Goal: Book appointment/travel/reservation

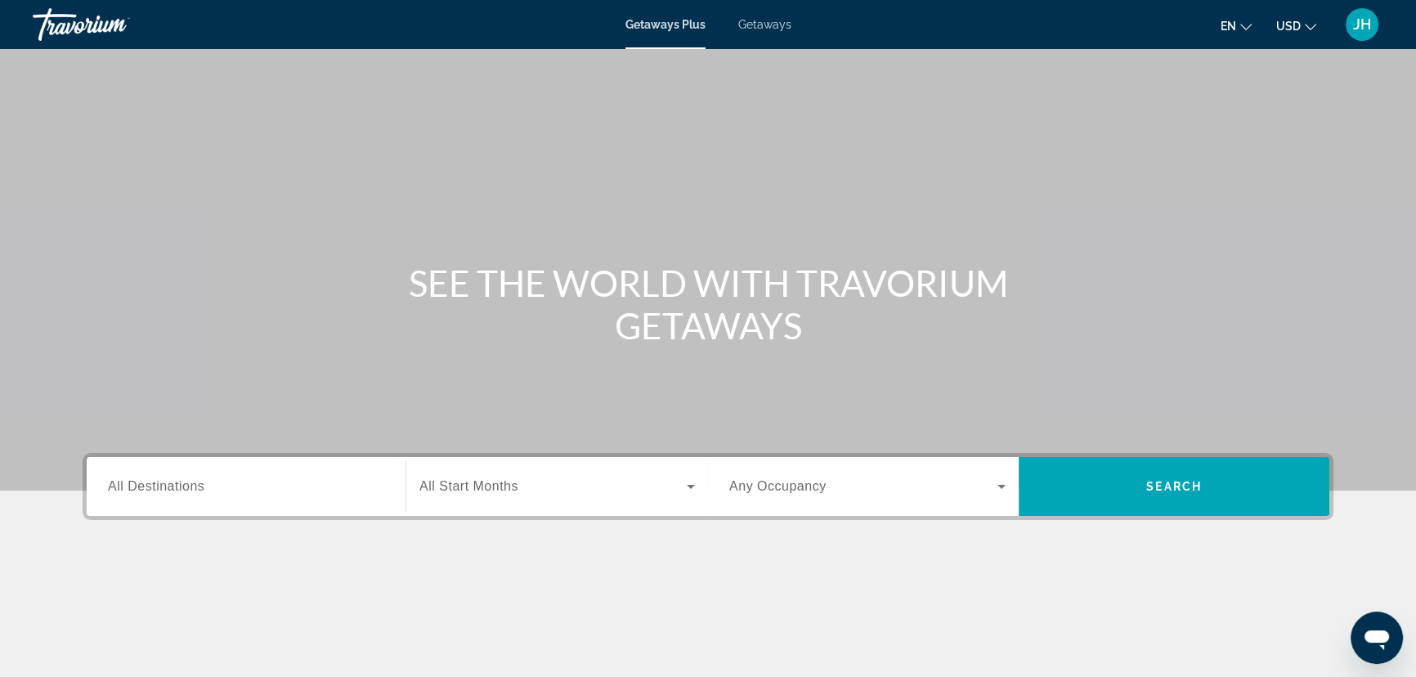
click at [772, 22] on span "Getaways" at bounding box center [764, 24] width 53 height 13
click at [195, 480] on span "All Destinations" at bounding box center [156, 486] width 96 height 14
click at [195, 480] on input "Destination All Destinations" at bounding box center [246, 487] width 276 height 20
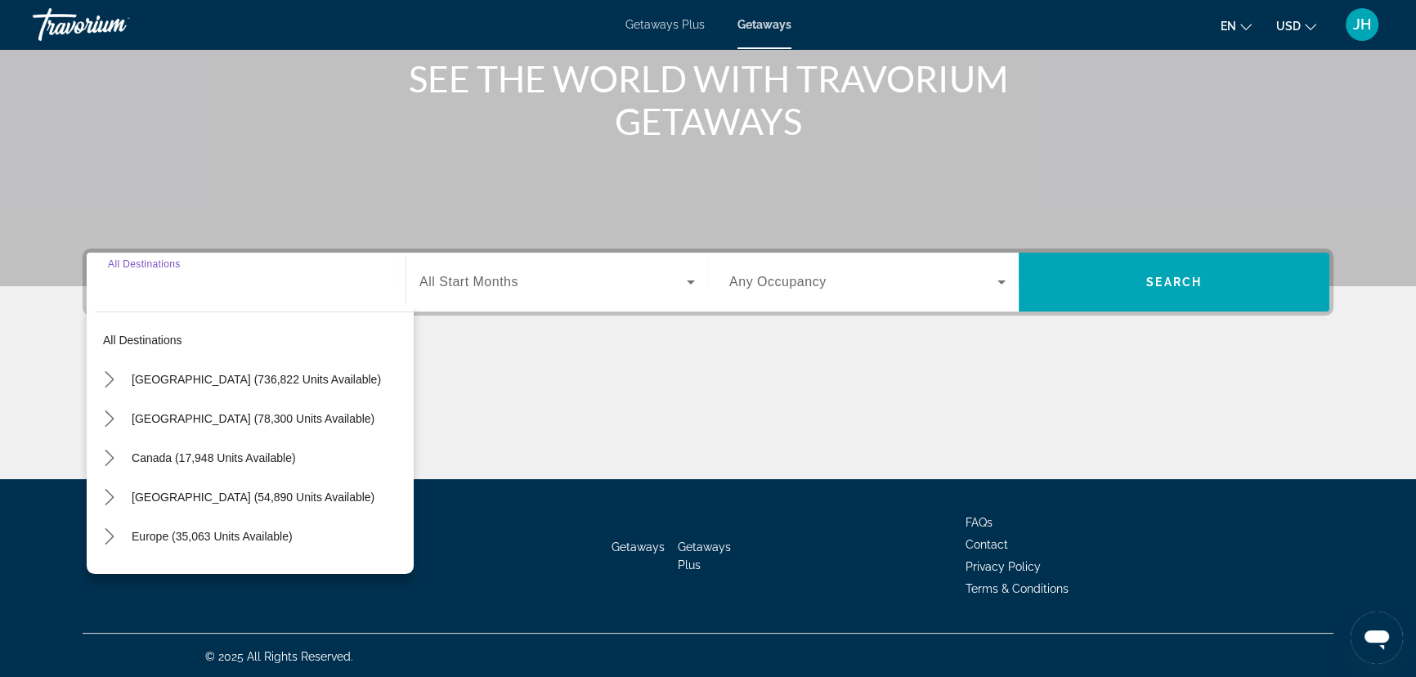
scroll to position [207, 0]
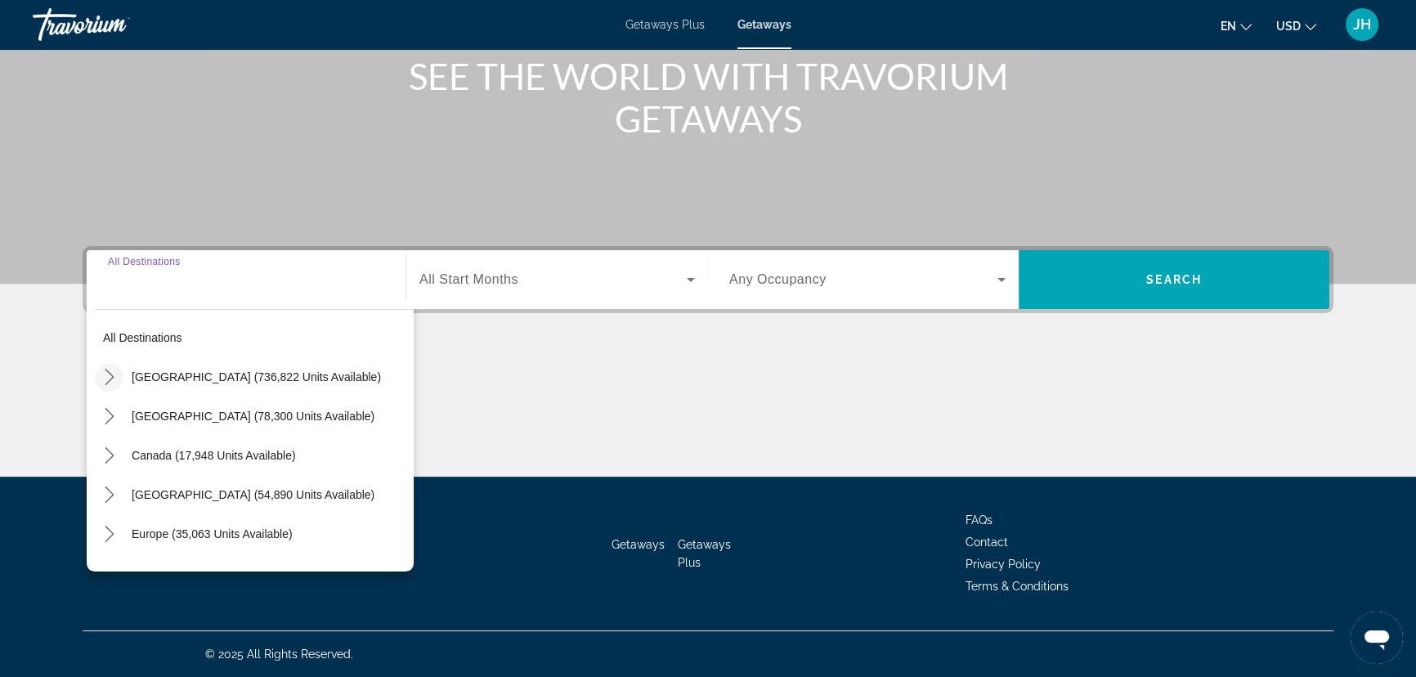
click at [114, 373] on icon "Toggle United States (736,822 units available) submenu" at bounding box center [109, 377] width 16 height 16
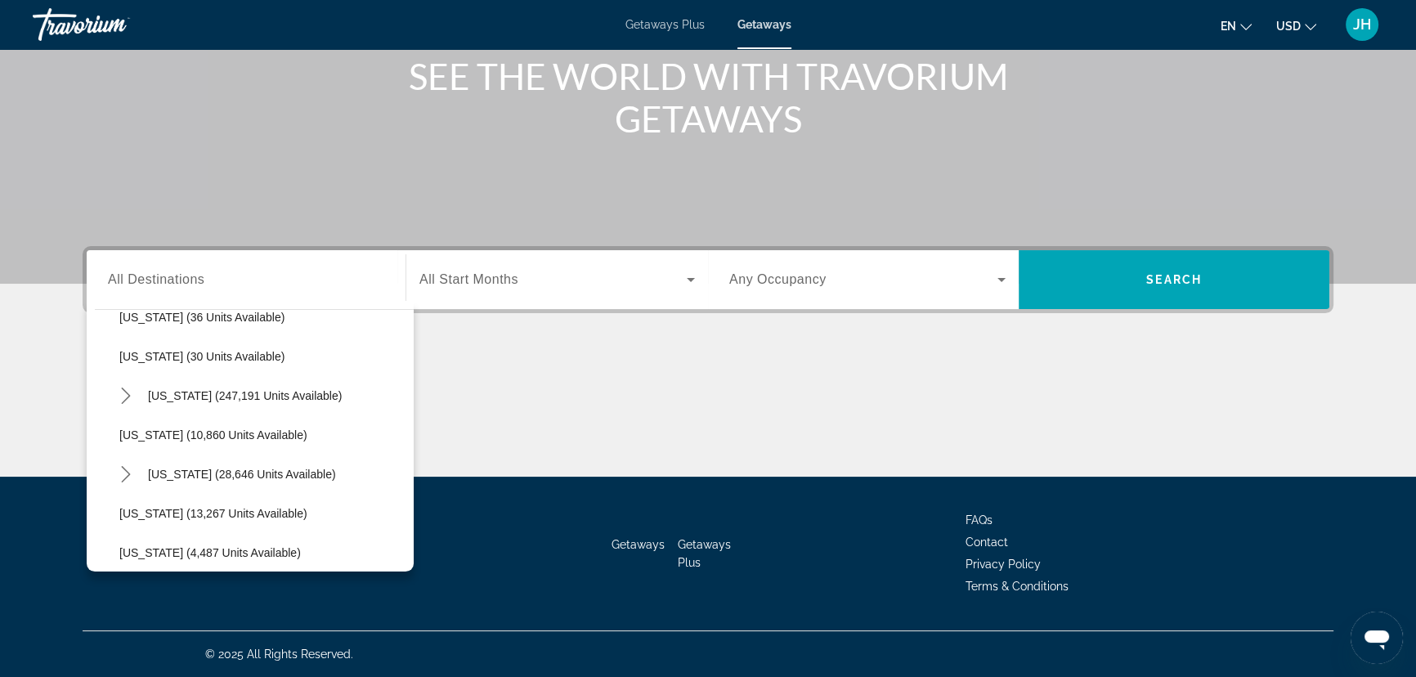
scroll to position [270, 0]
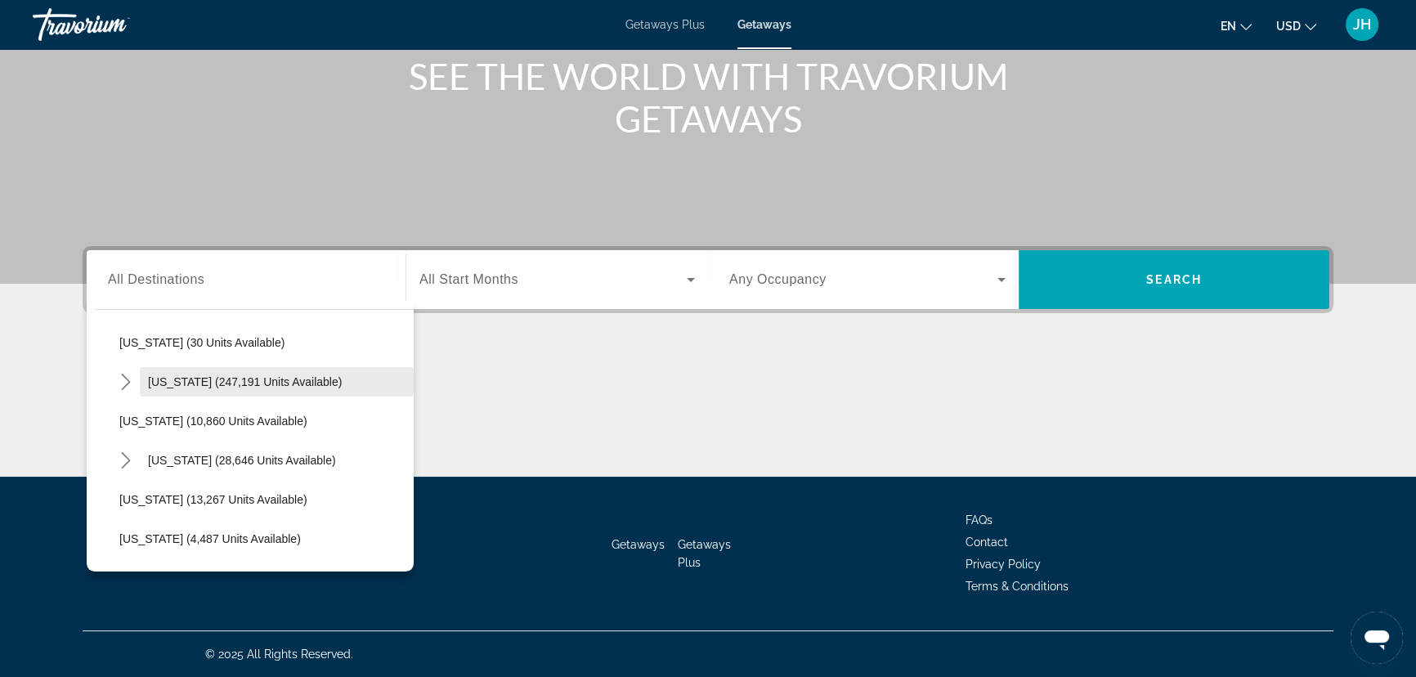
click at [208, 378] on span "[US_STATE] (247,191 units available)" at bounding box center [245, 381] width 194 height 13
type input "**********"
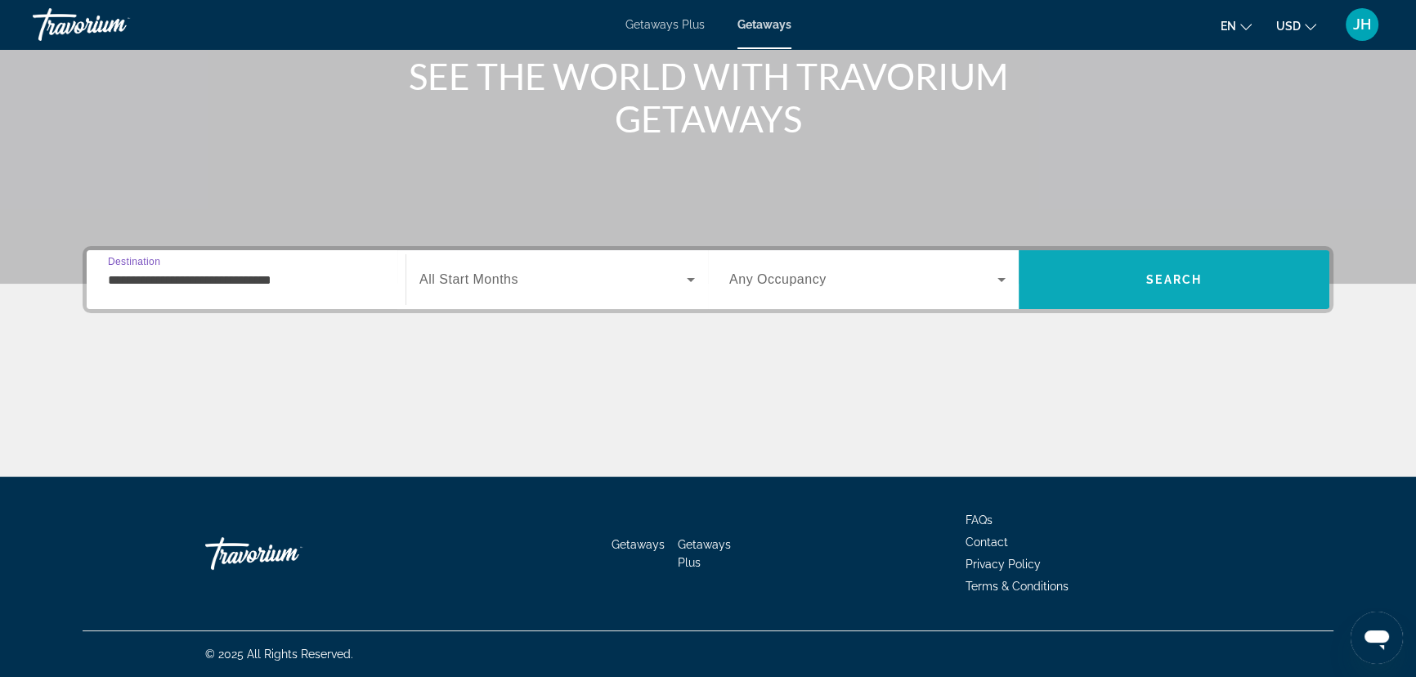
click at [1131, 275] on span "Search" at bounding box center [1173, 279] width 311 height 39
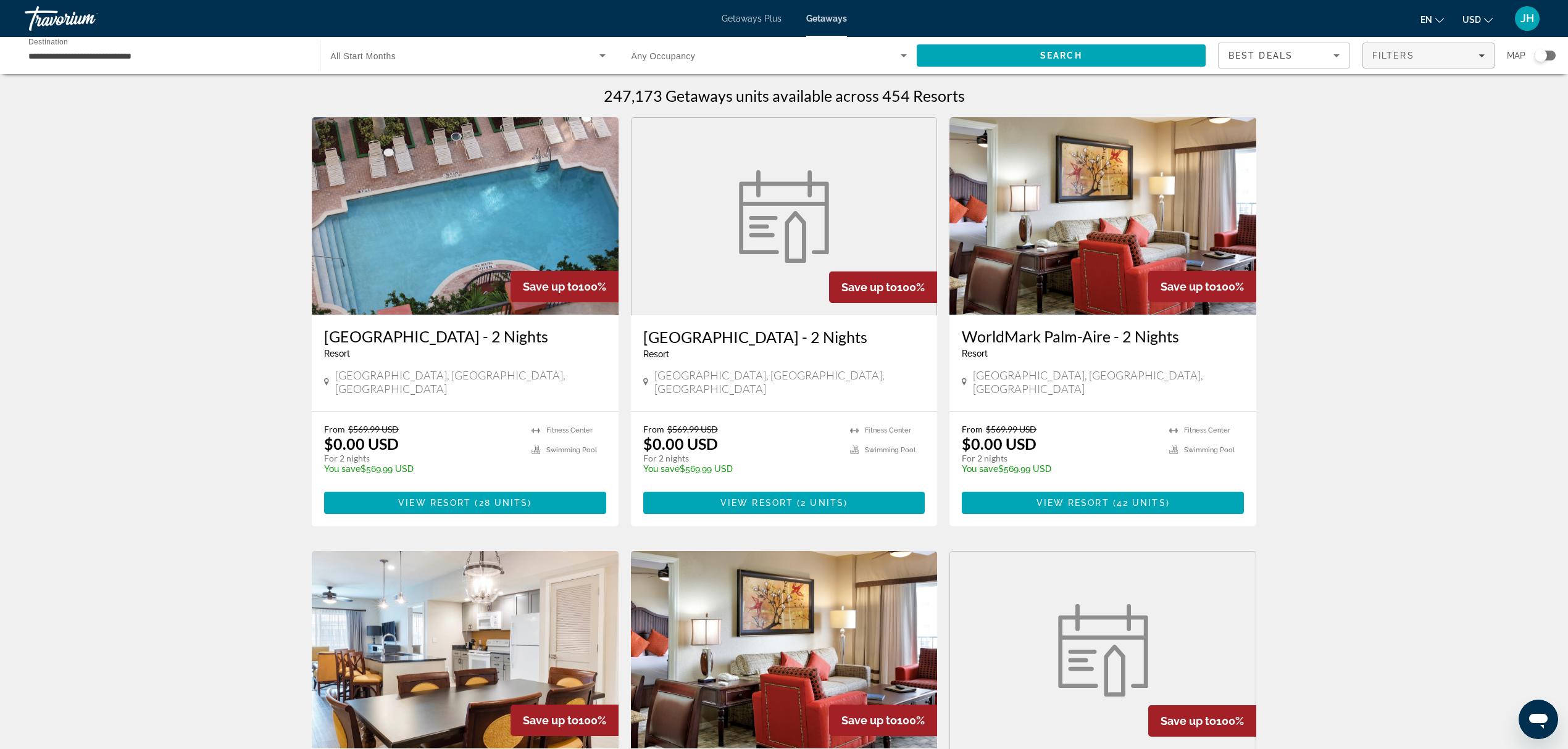
click at [1076, 57] on div "Filters" at bounding box center [1428, 55] width 113 height 10
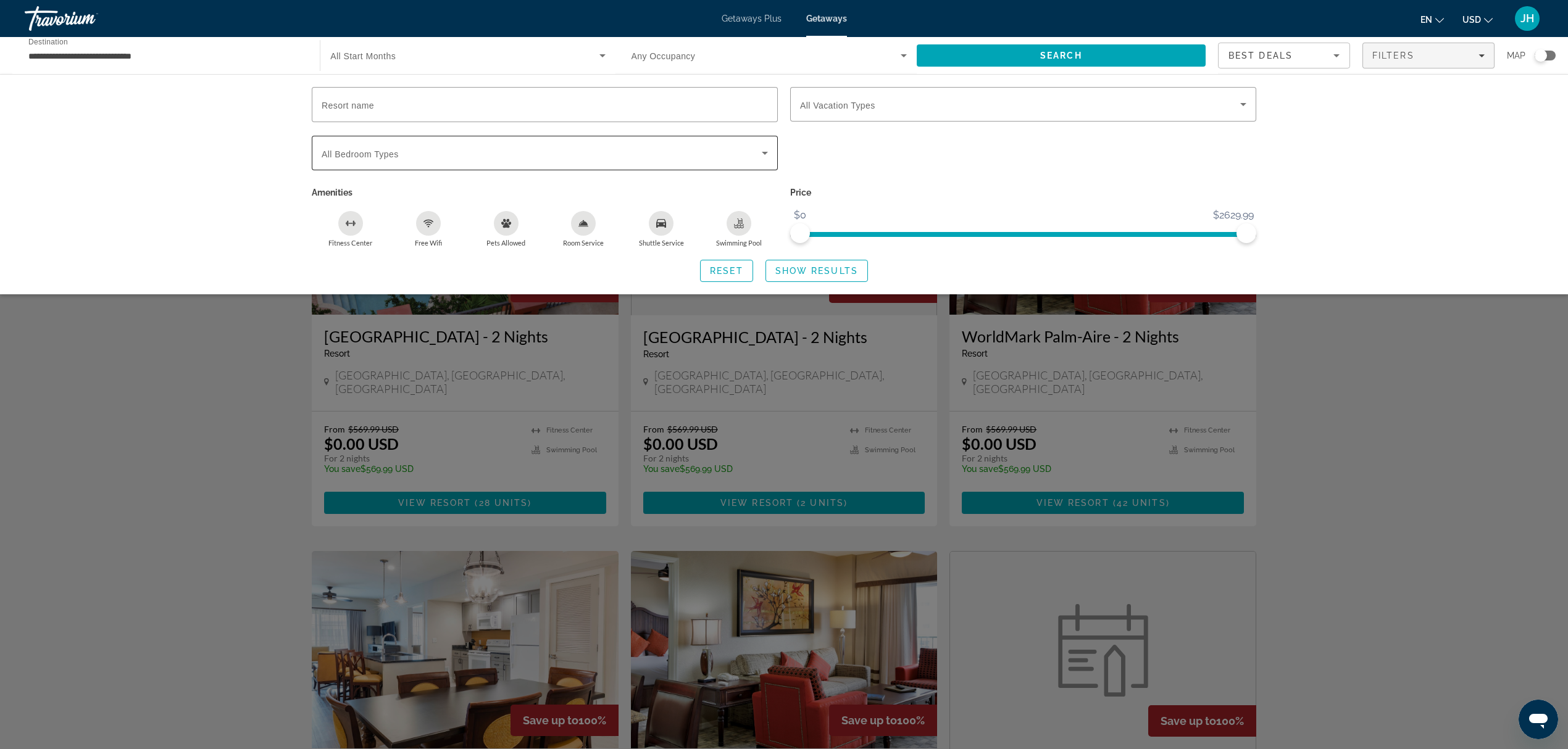
click at [584, 153] on span "Search widget" at bounding box center [542, 153] width 440 height 15
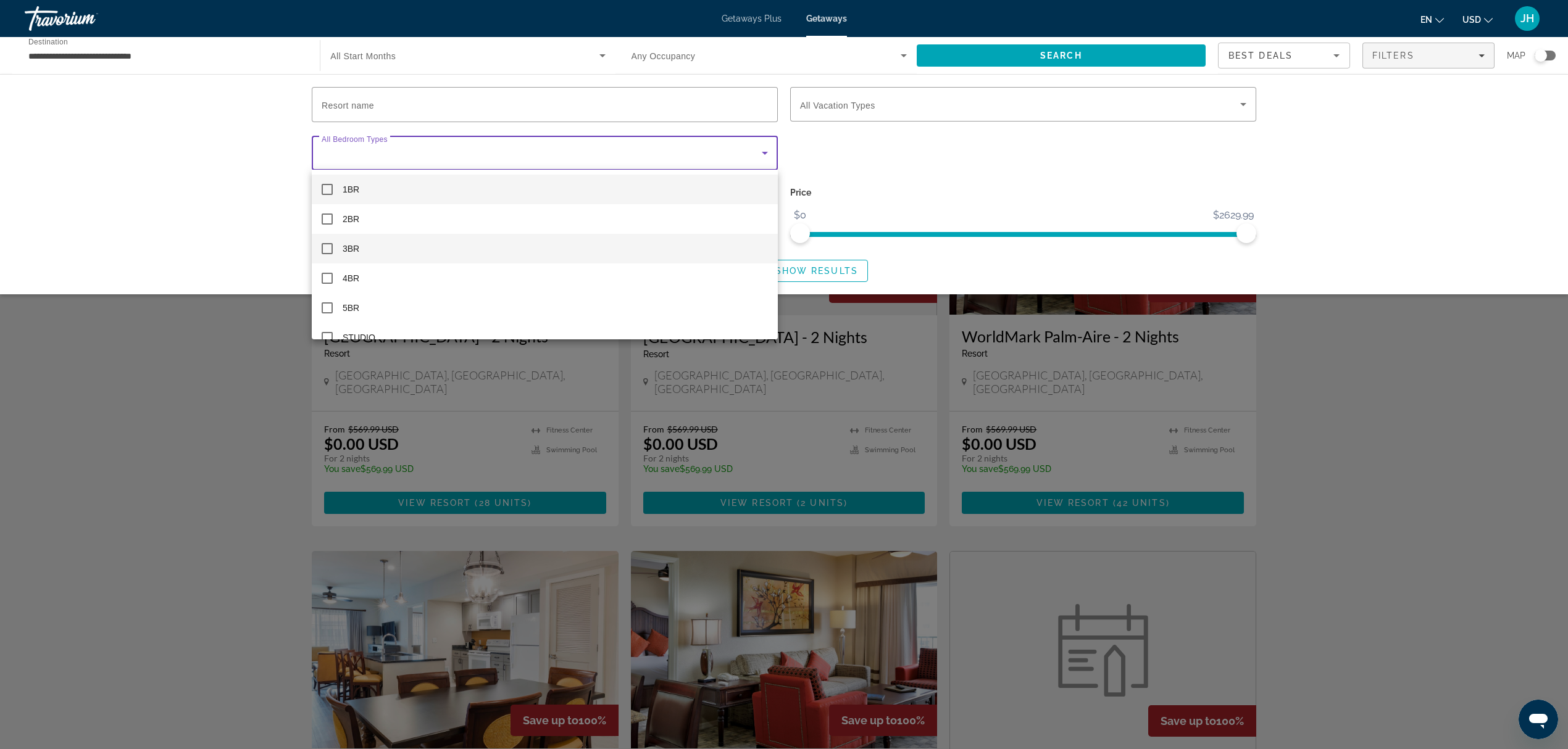
click at [351, 252] on span "3BR" at bounding box center [351, 249] width 17 height 15
click at [843, 270] on div at bounding box center [784, 374] width 1568 height 749
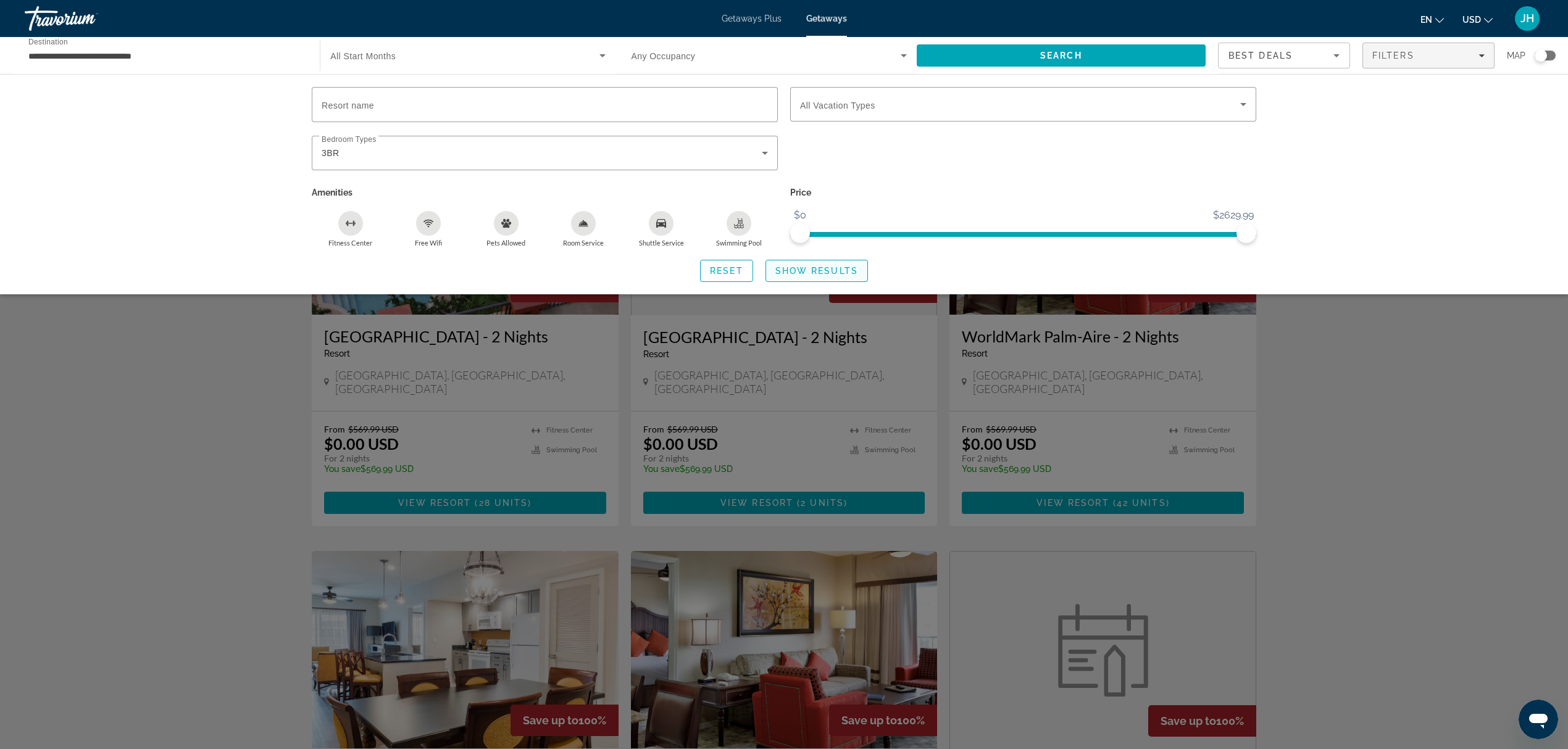
click at [800, 270] on span "Show Results" at bounding box center [817, 270] width 83 height 10
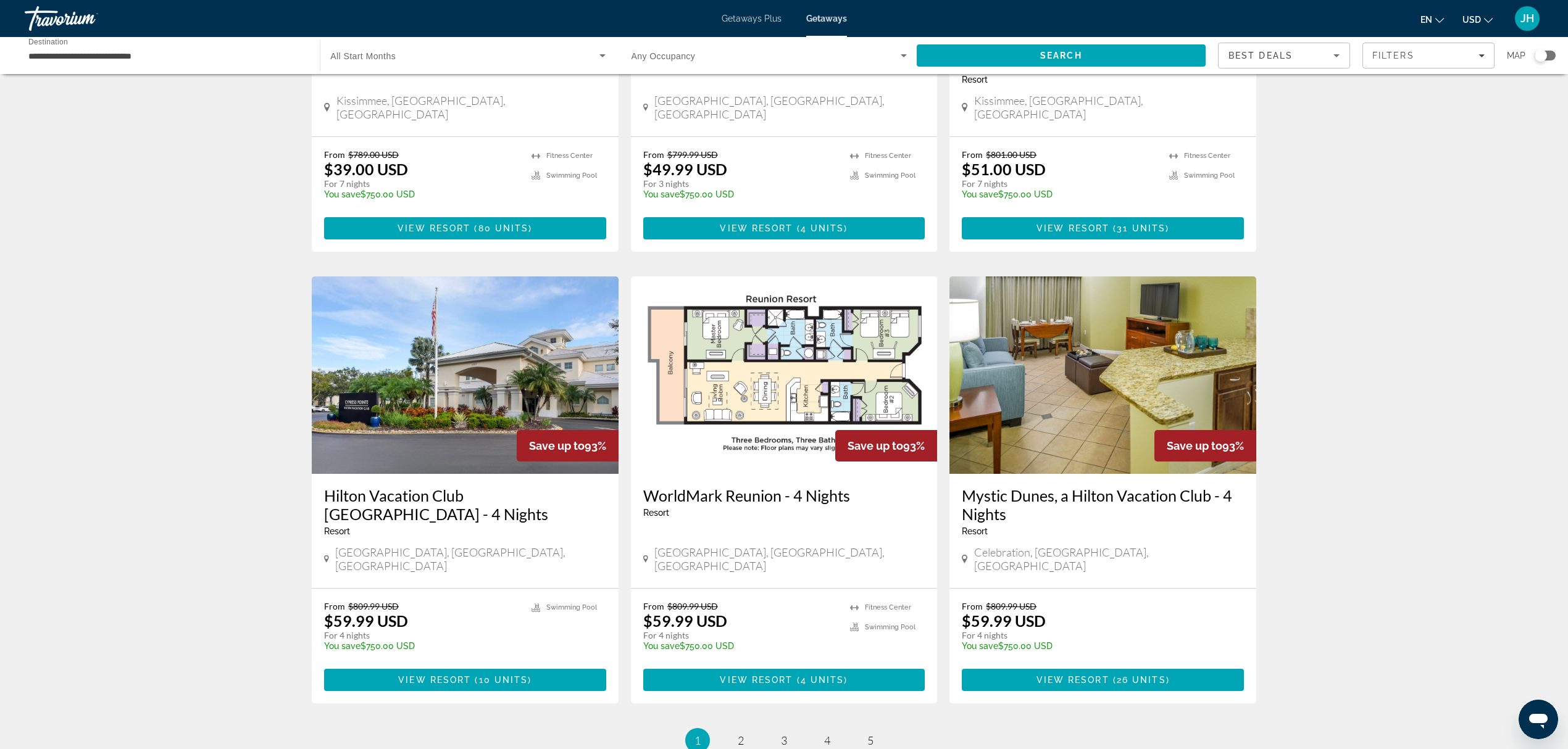
scroll to position [1234, 0]
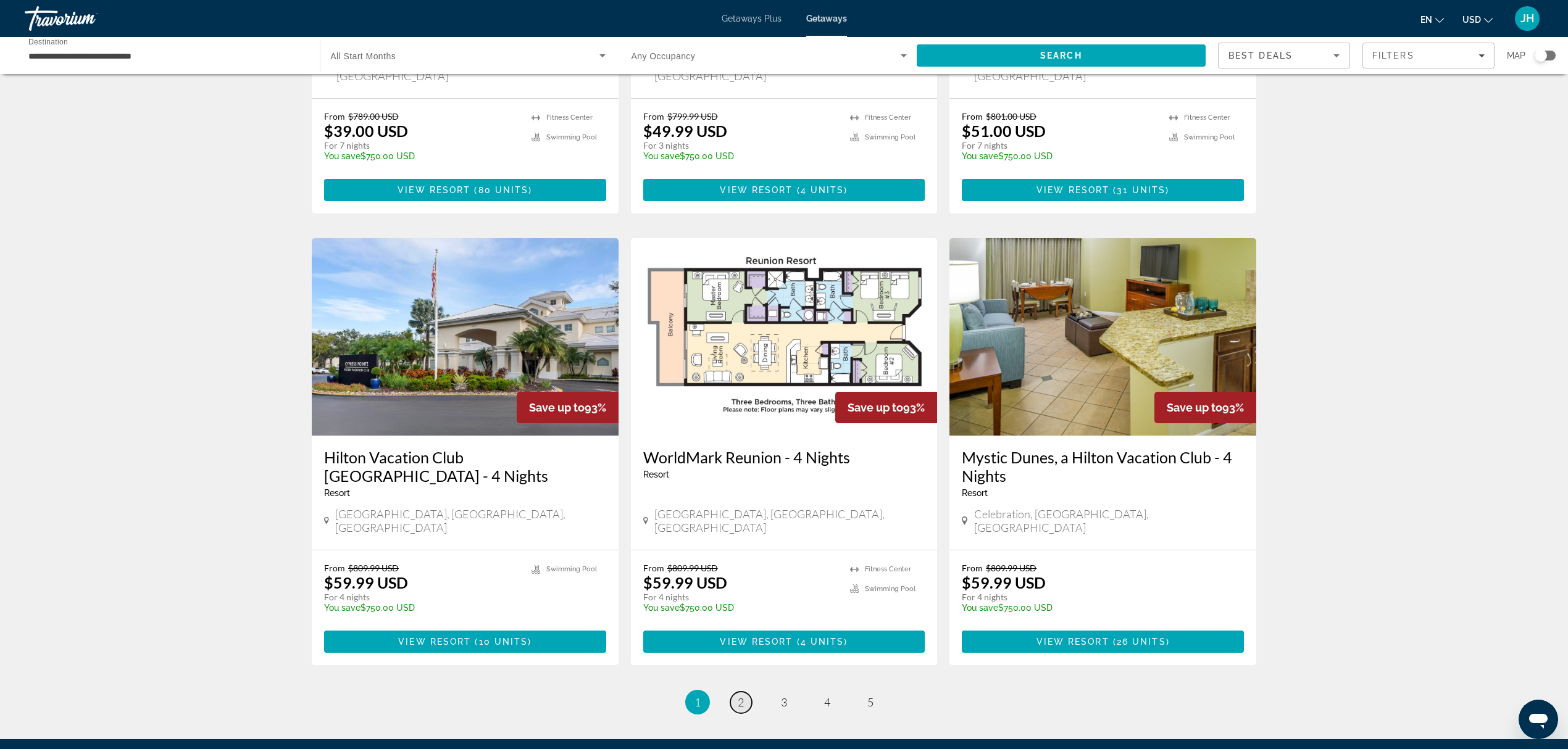
click at [747, 510] on link "page 2" at bounding box center [741, 702] width 22 height 22
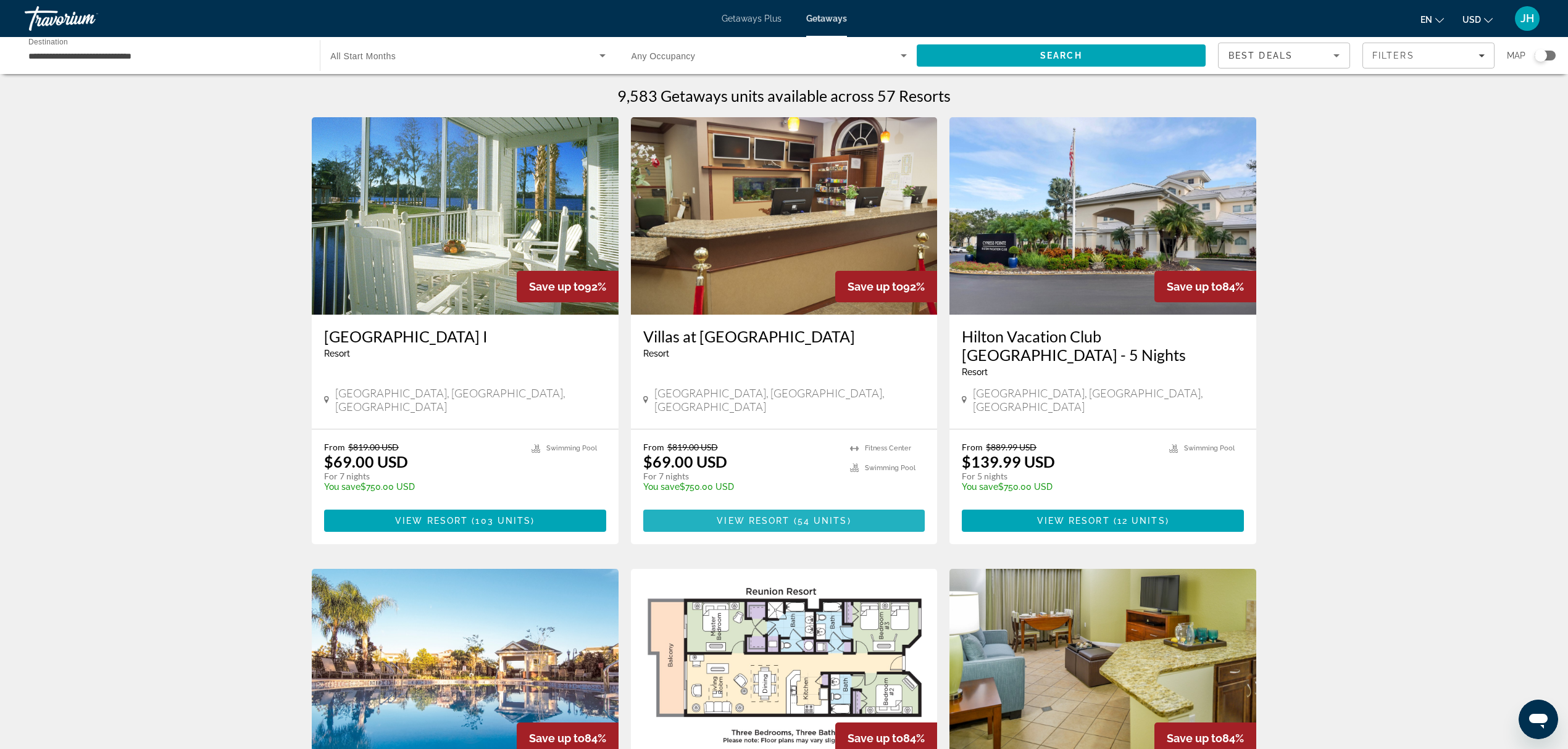
click at [809, 510] on span "54 units" at bounding box center [823, 520] width 50 height 10
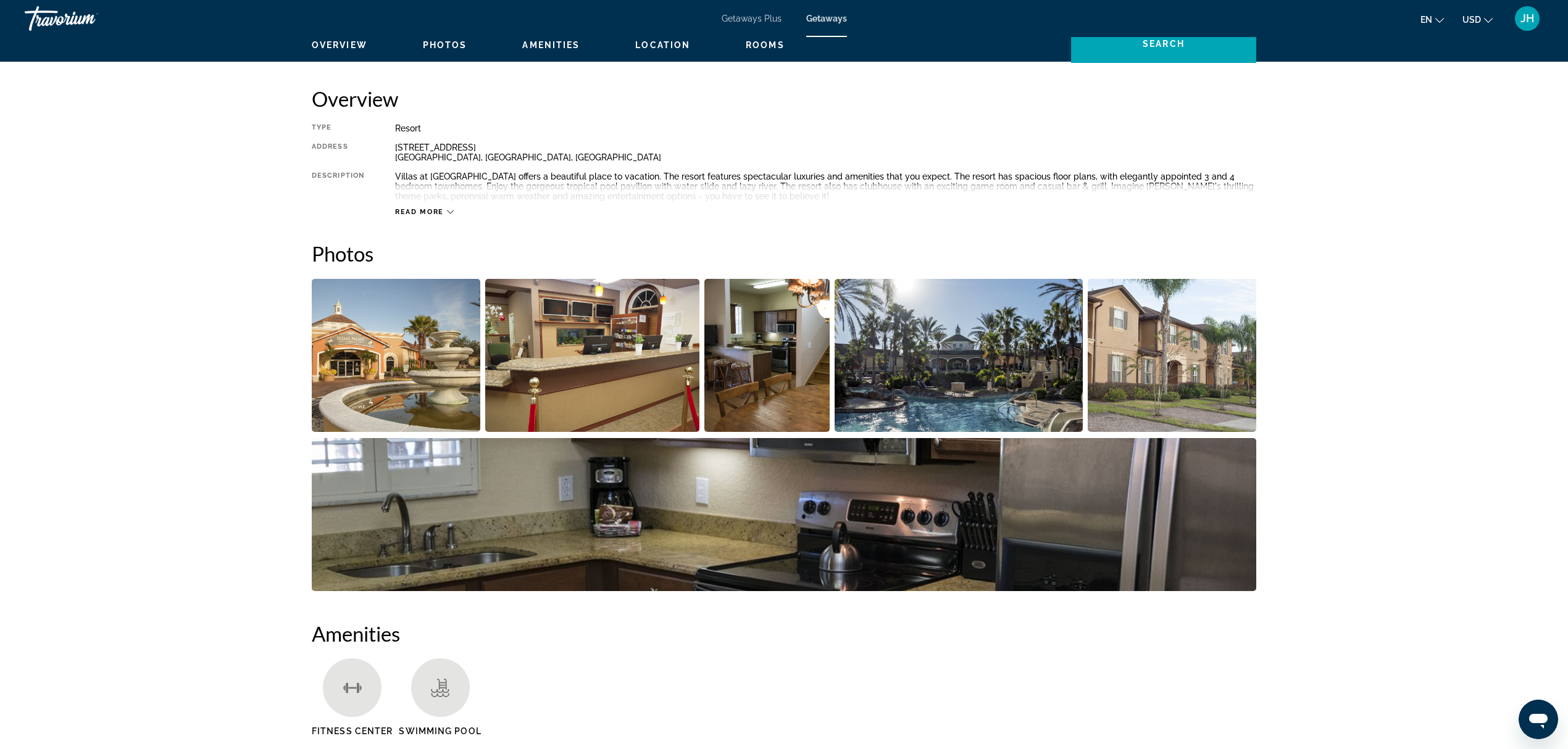
scroll to position [411, 0]
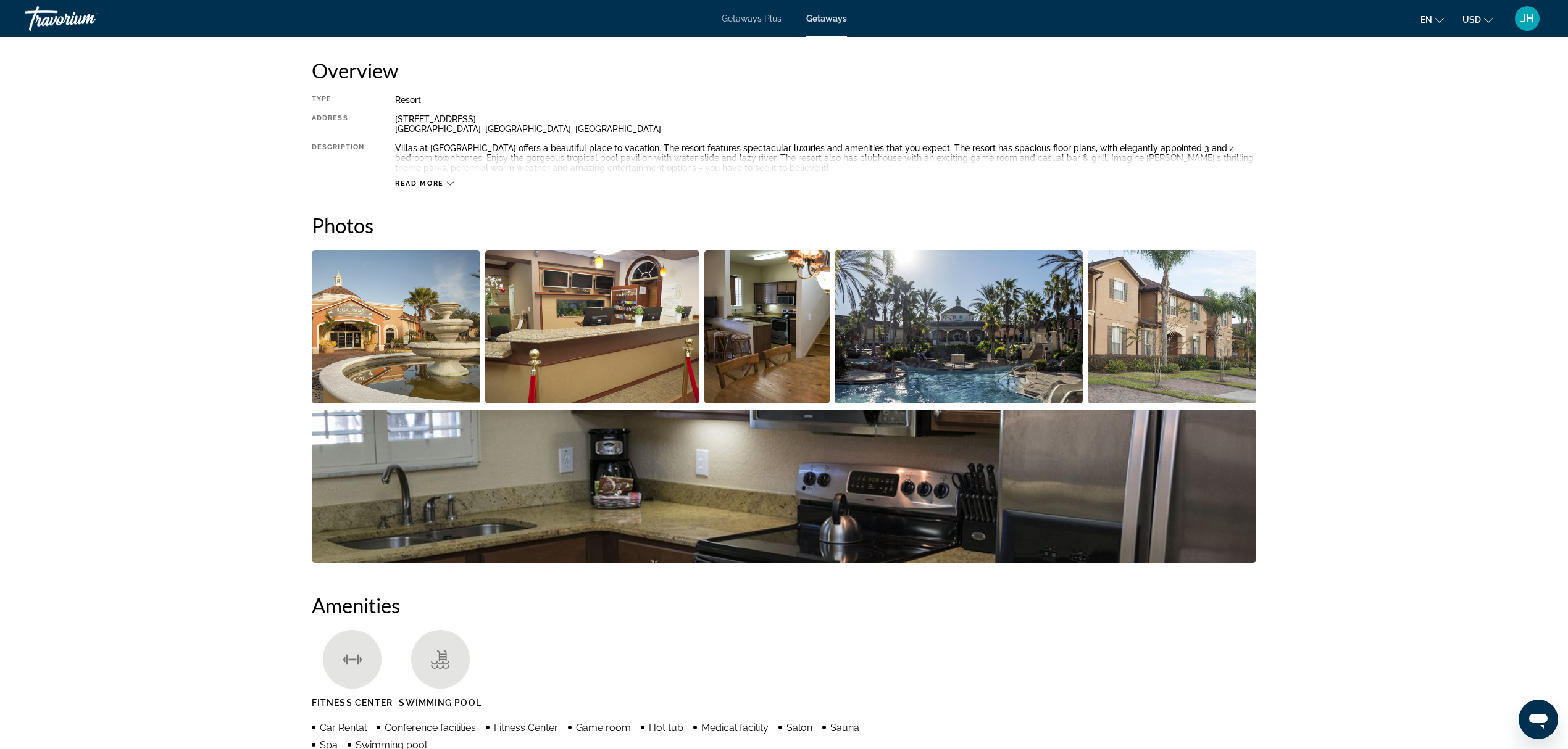
click at [450, 367] on img "Open full-screen image slider" at bounding box center [396, 327] width 168 height 153
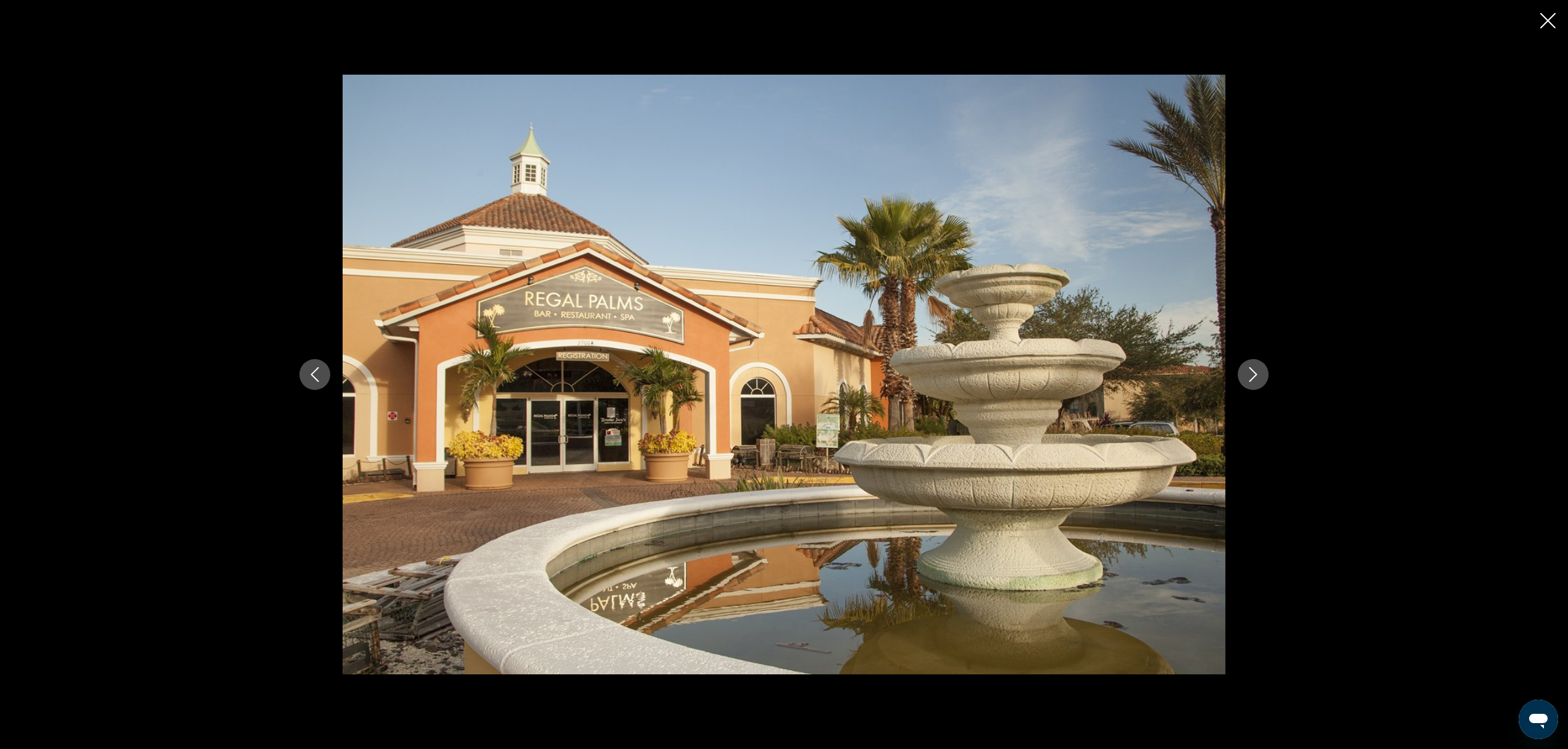
click at [1076, 373] on button "Next image" at bounding box center [1253, 374] width 31 height 31
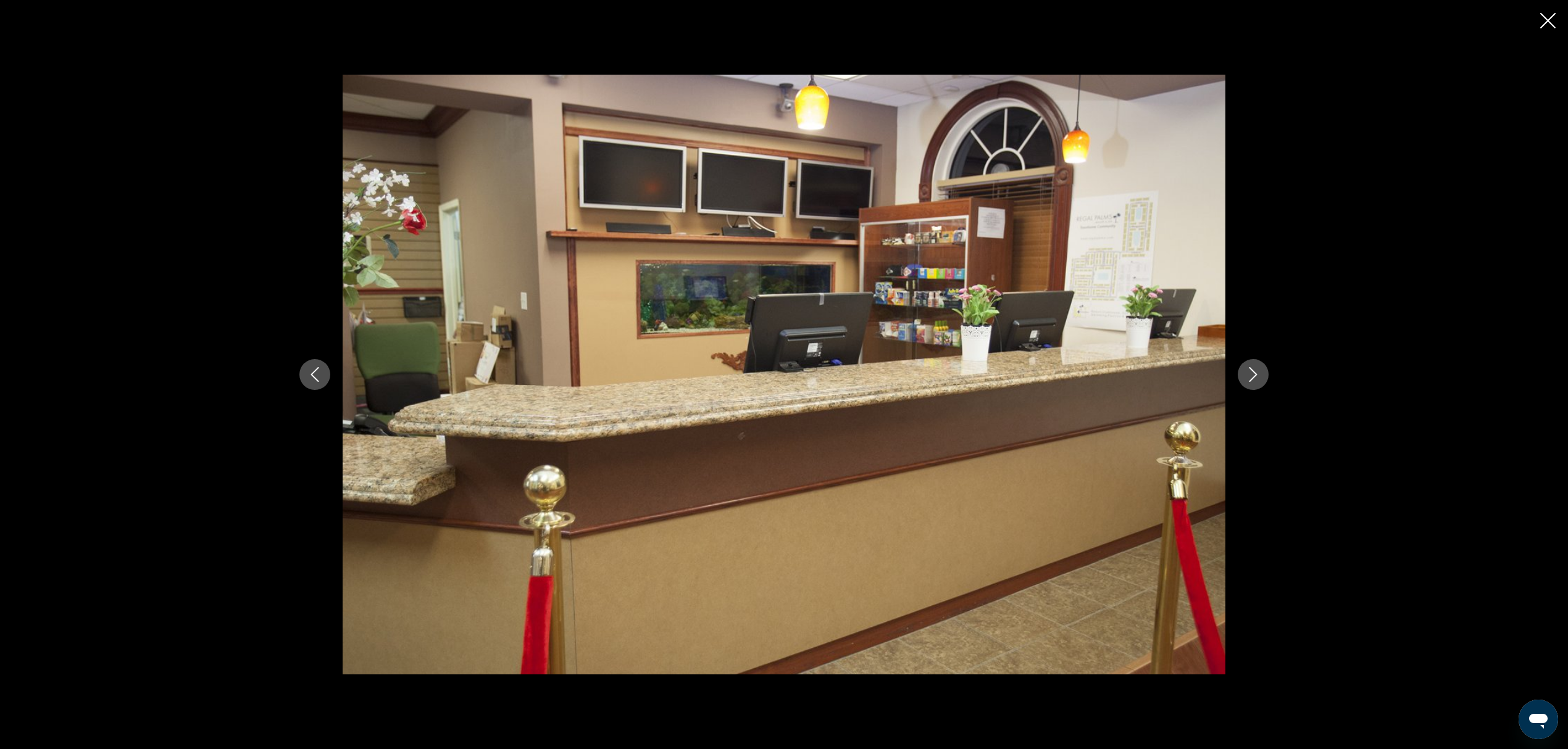
click at [1076, 373] on button "Next image" at bounding box center [1253, 374] width 31 height 31
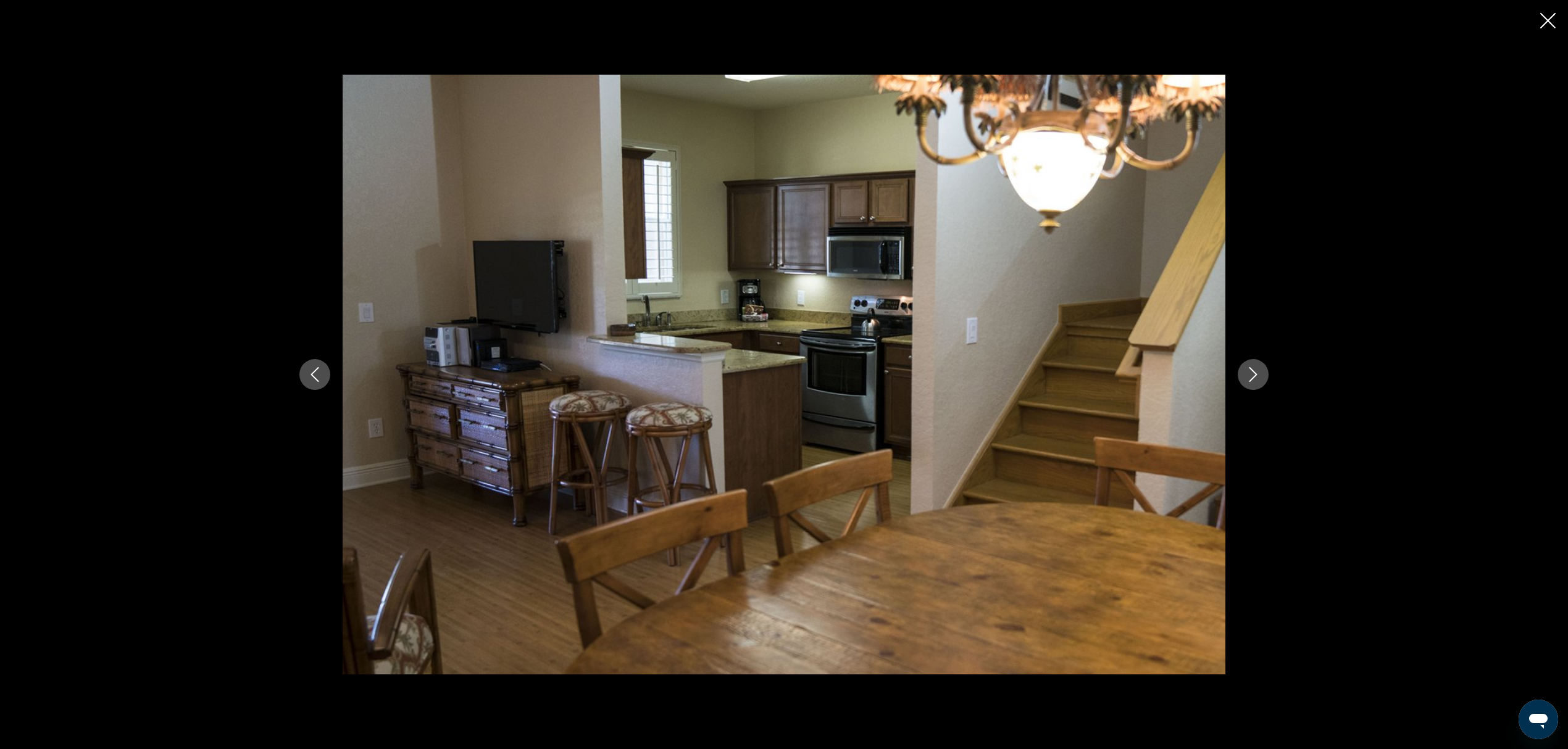
click at [1076, 373] on button "Next image" at bounding box center [1253, 374] width 31 height 31
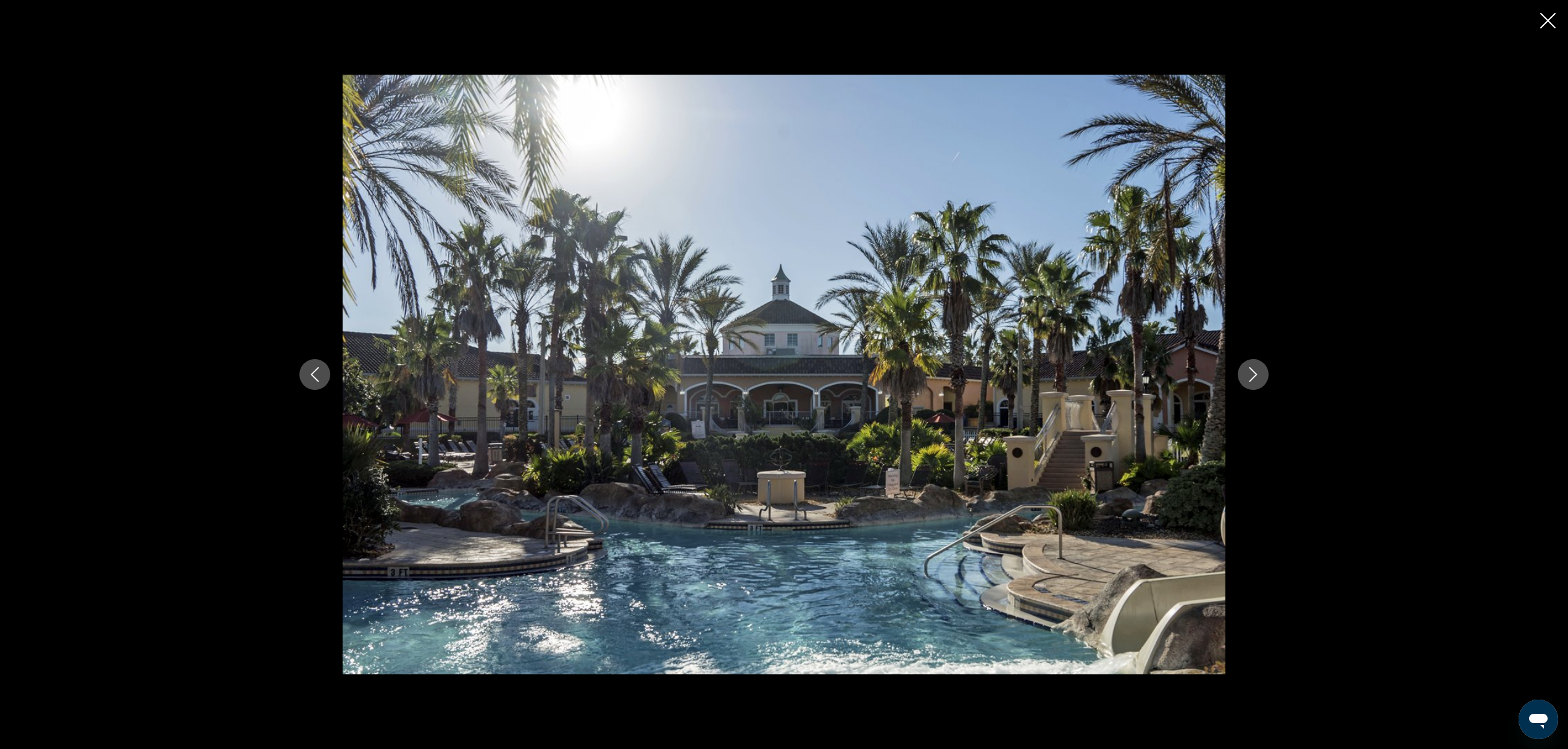
click at [1076, 373] on button "Next image" at bounding box center [1253, 374] width 31 height 31
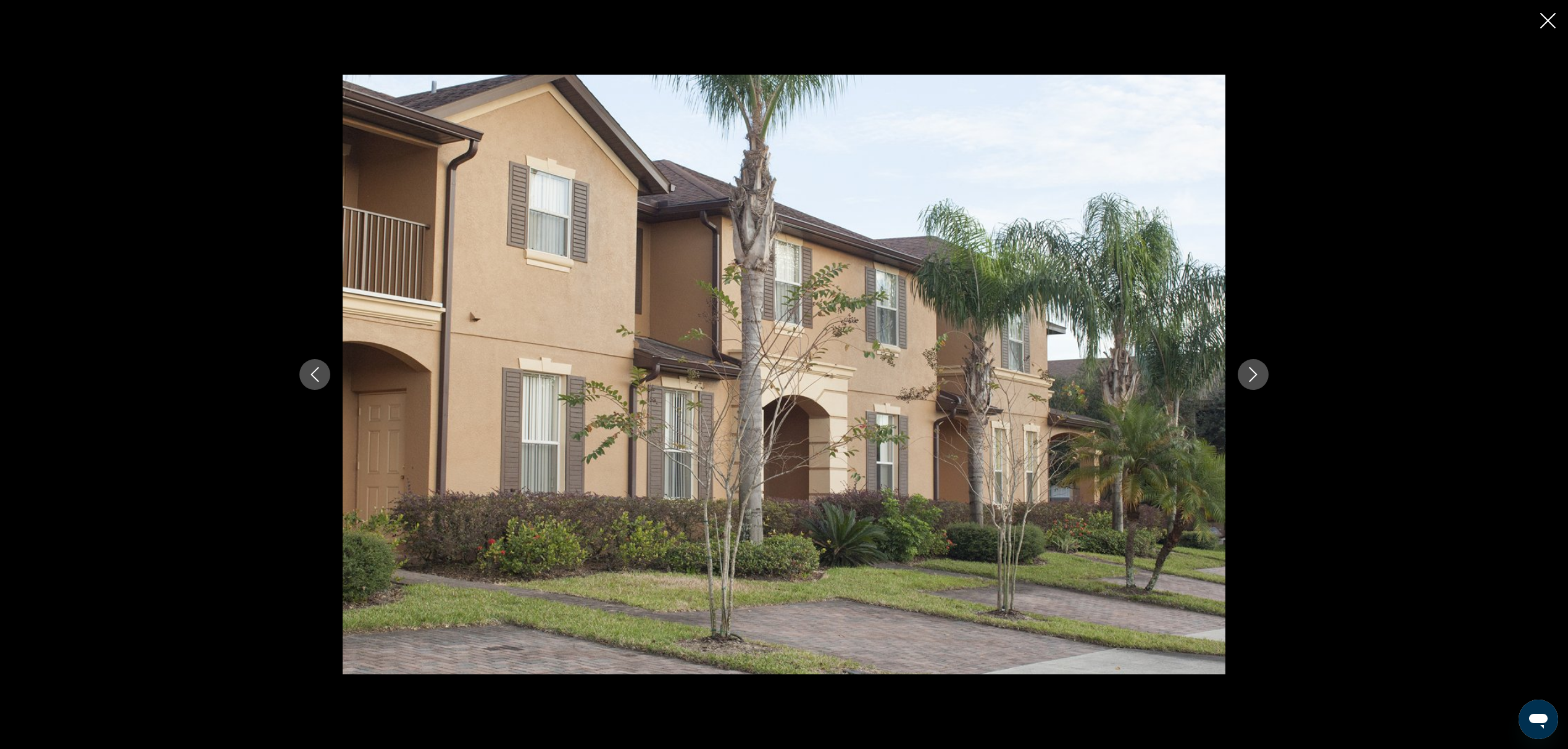
click at [1076, 373] on button "Next image" at bounding box center [1253, 374] width 31 height 31
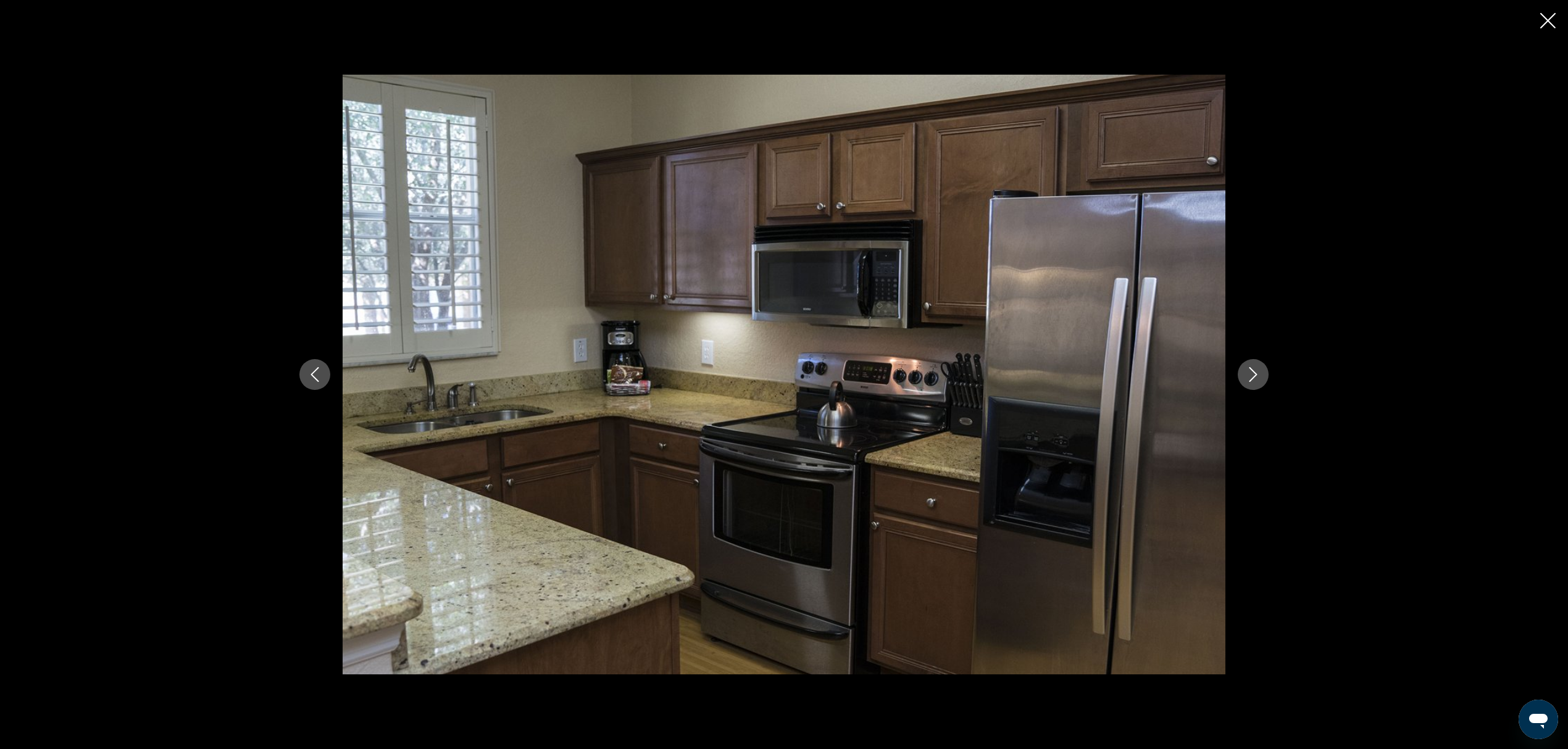
click at [1076, 373] on button "Next image" at bounding box center [1253, 374] width 31 height 31
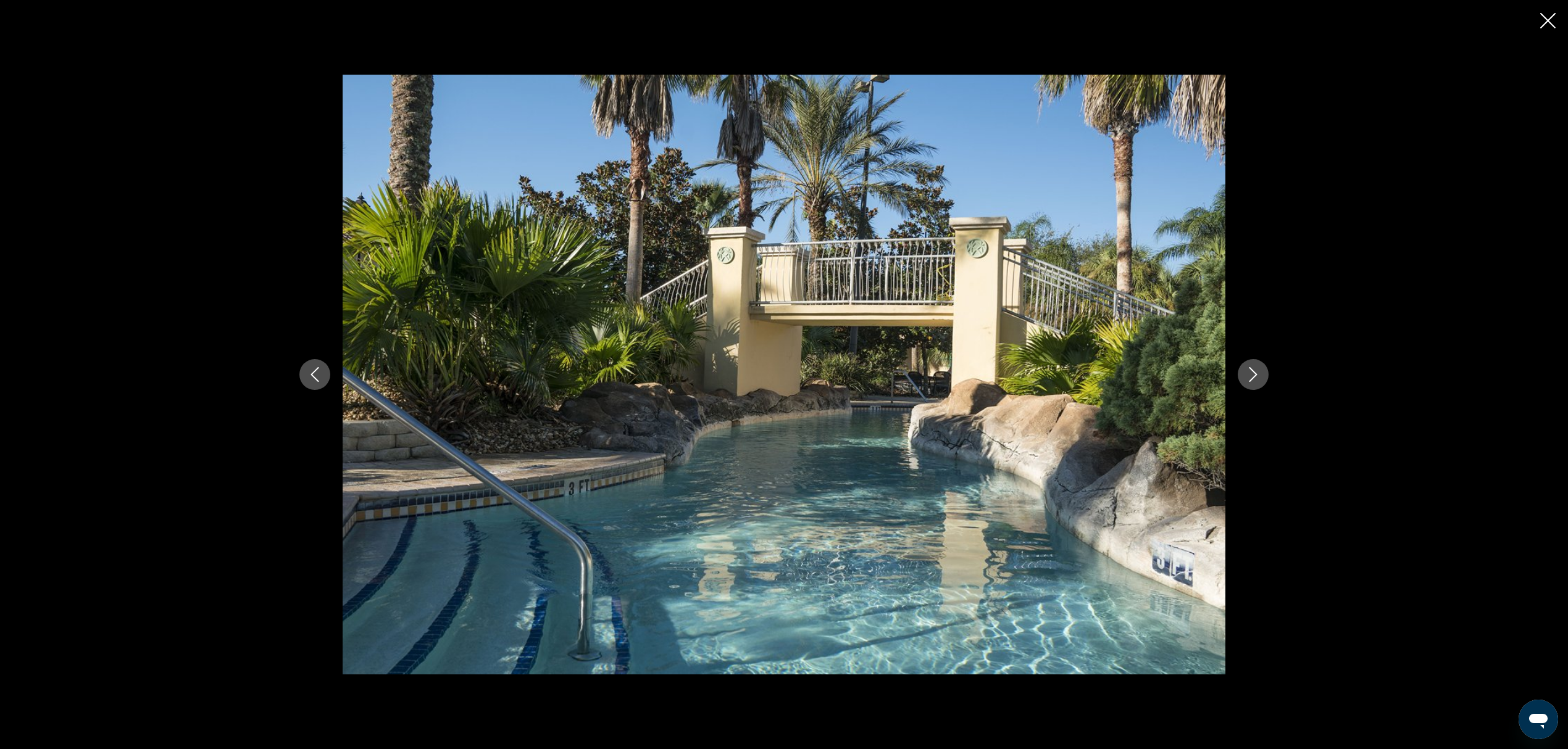
click at [1076, 373] on button "Next image" at bounding box center [1253, 374] width 31 height 31
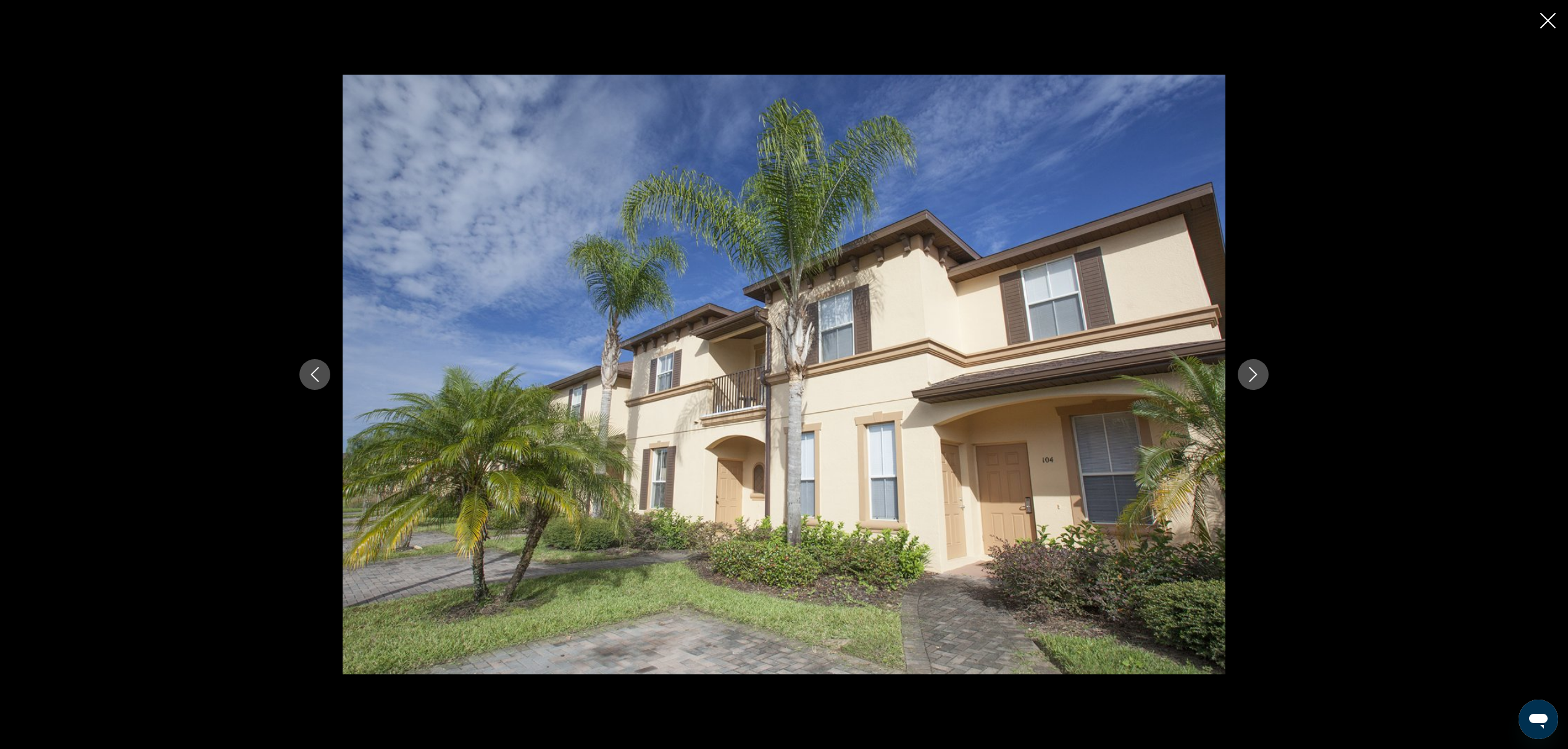
click at [1076, 373] on button "Next image" at bounding box center [1253, 374] width 31 height 31
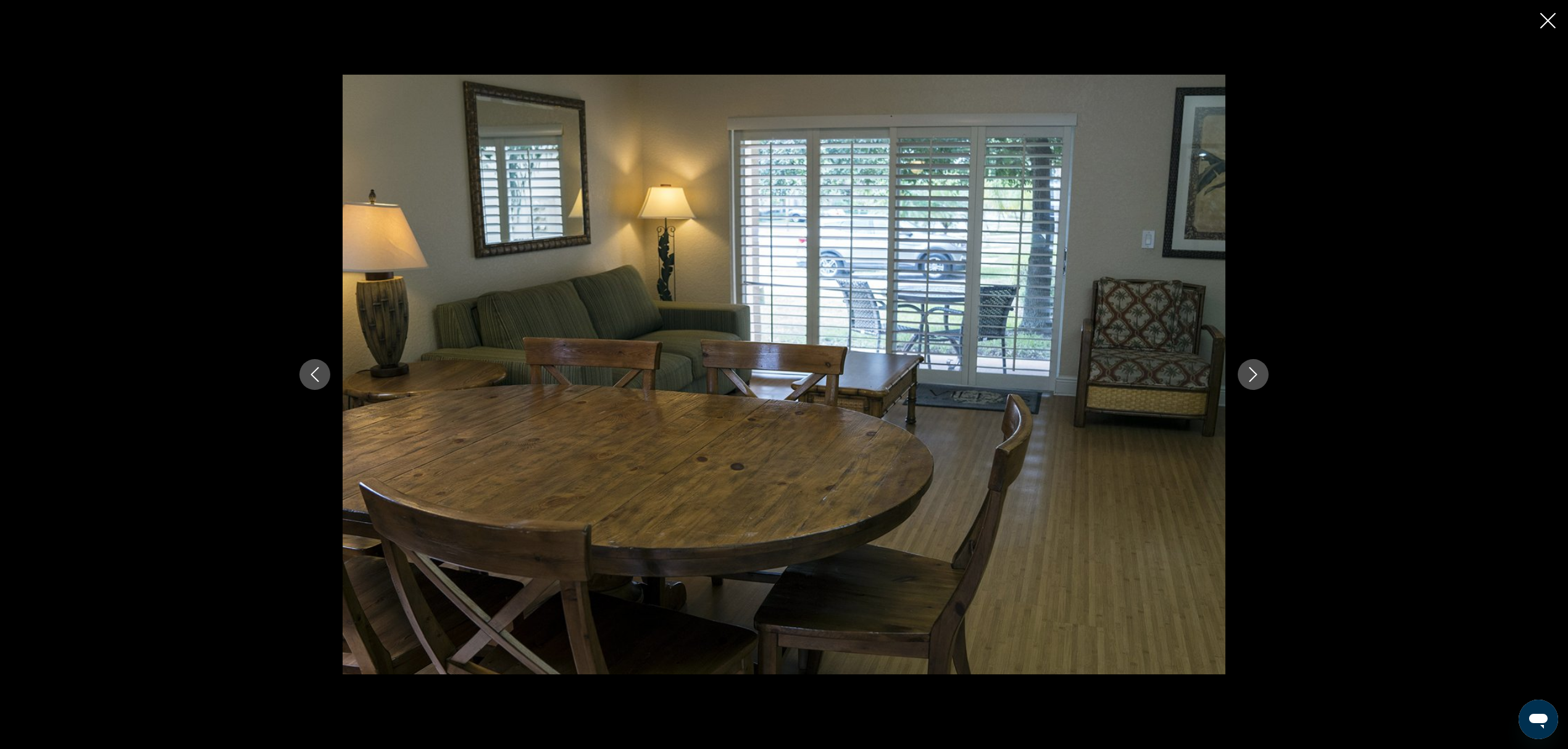
click at [1076, 373] on button "Next image" at bounding box center [1253, 374] width 31 height 31
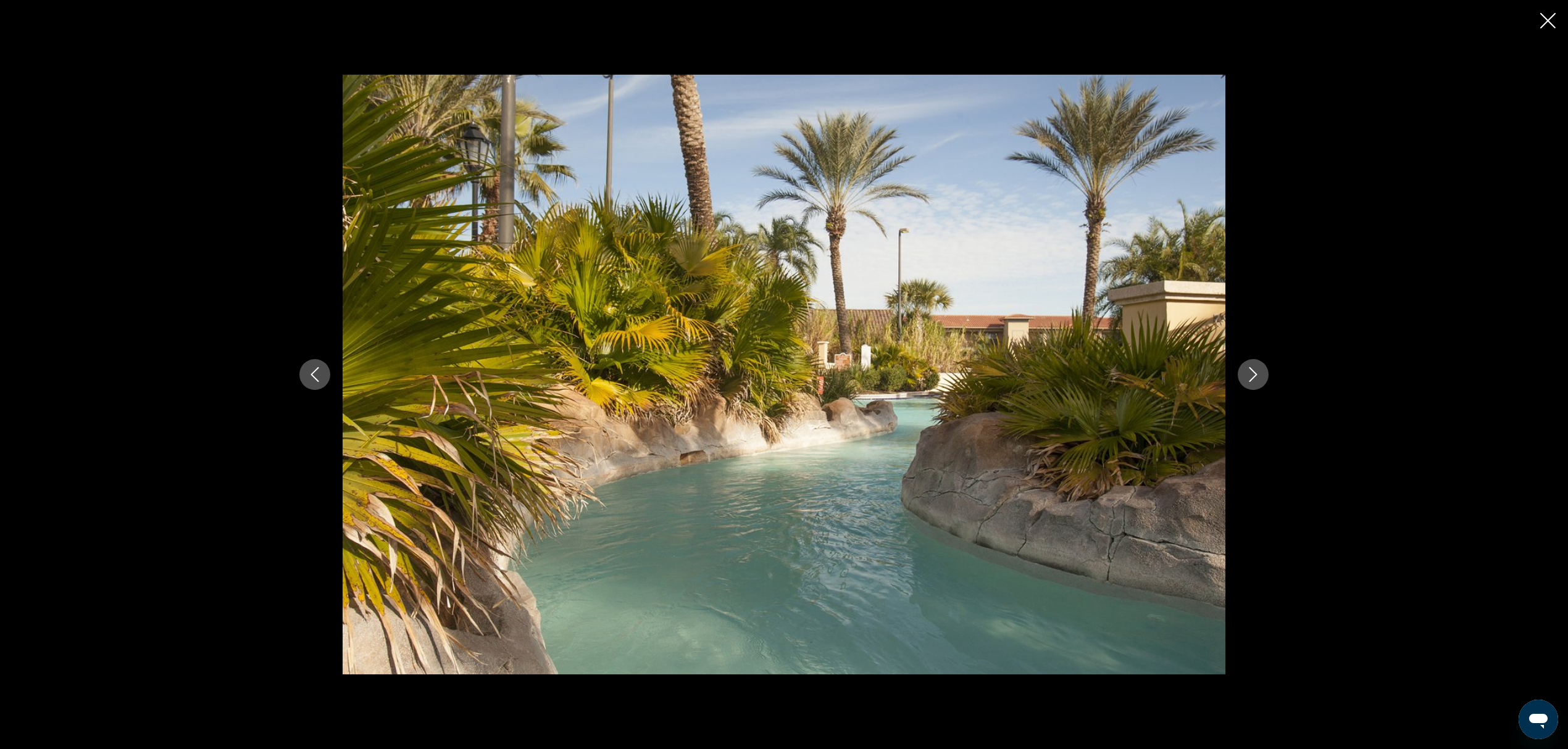
click at [1076, 373] on button "Next image" at bounding box center [1253, 374] width 31 height 31
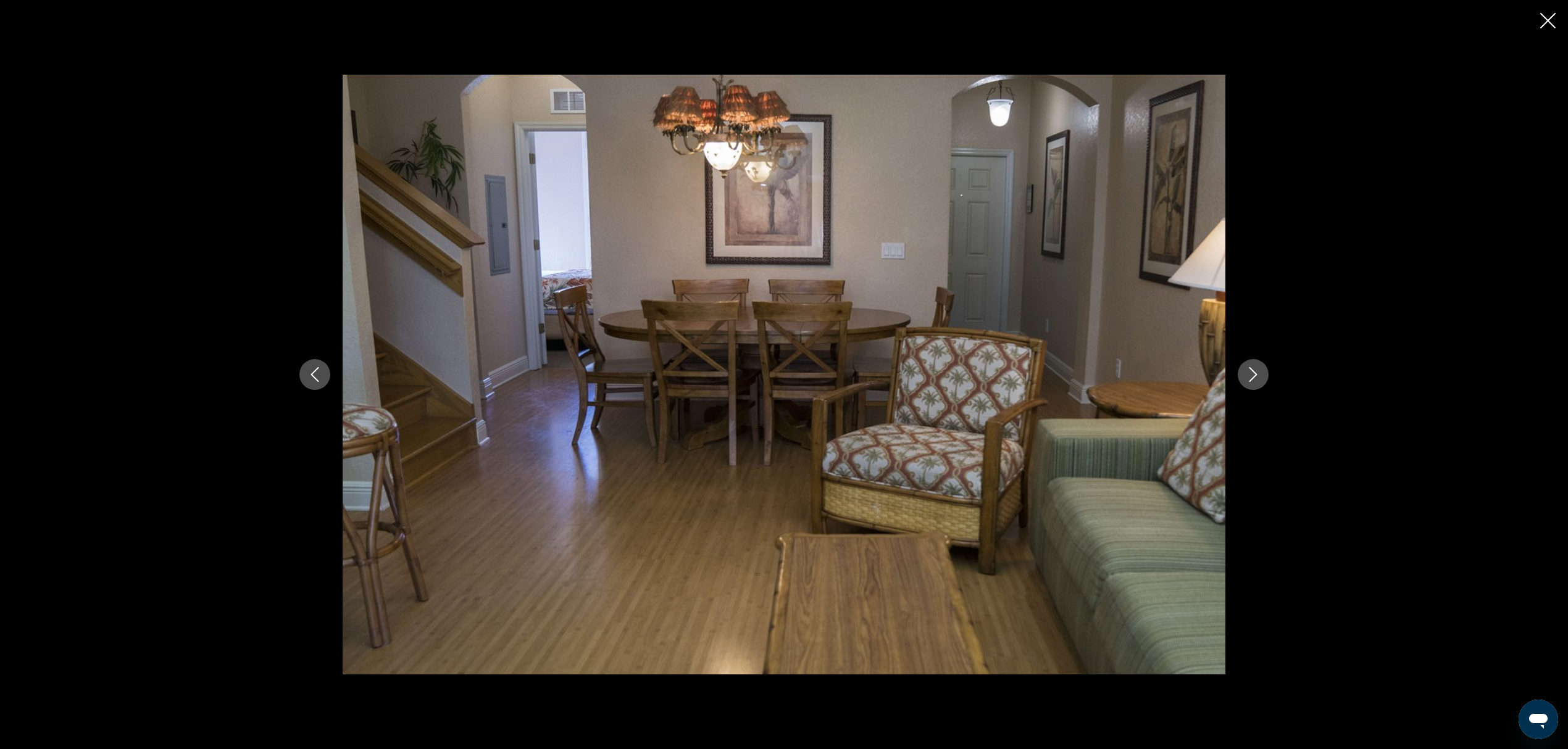
click at [1076, 373] on button "Next image" at bounding box center [1253, 374] width 31 height 31
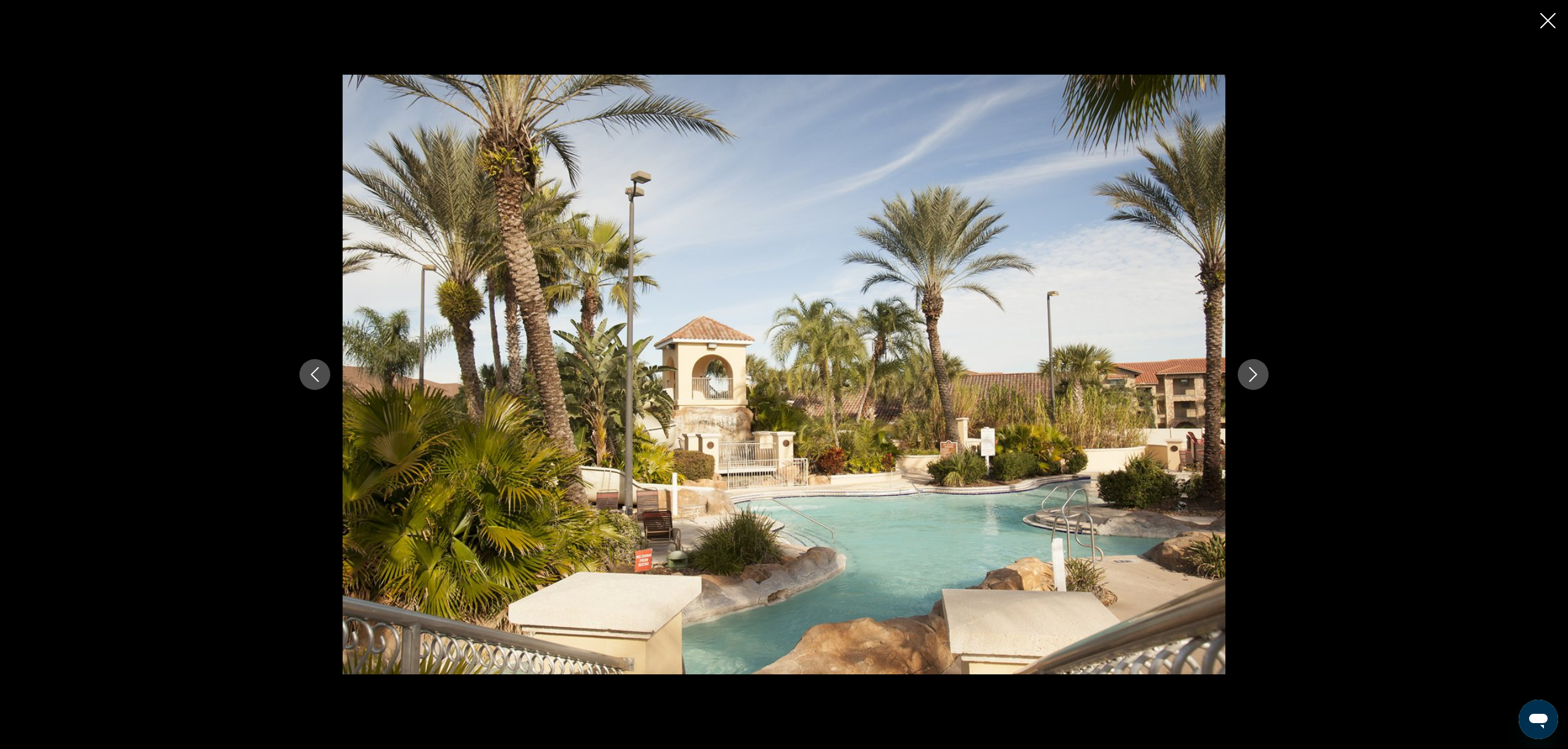
click at [1076, 373] on button "Next image" at bounding box center [1253, 374] width 31 height 31
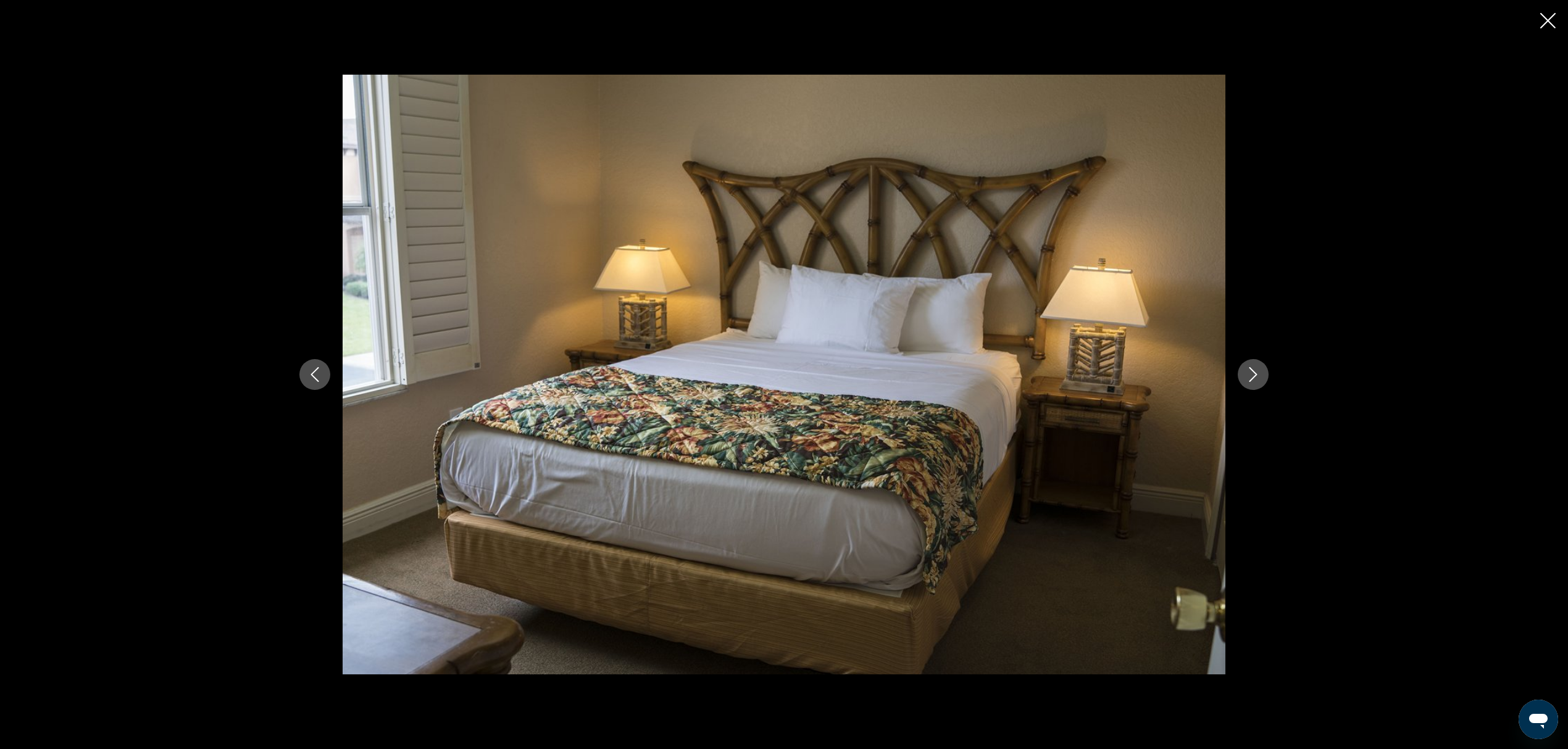
click at [1076, 373] on button "Next image" at bounding box center [1253, 374] width 31 height 31
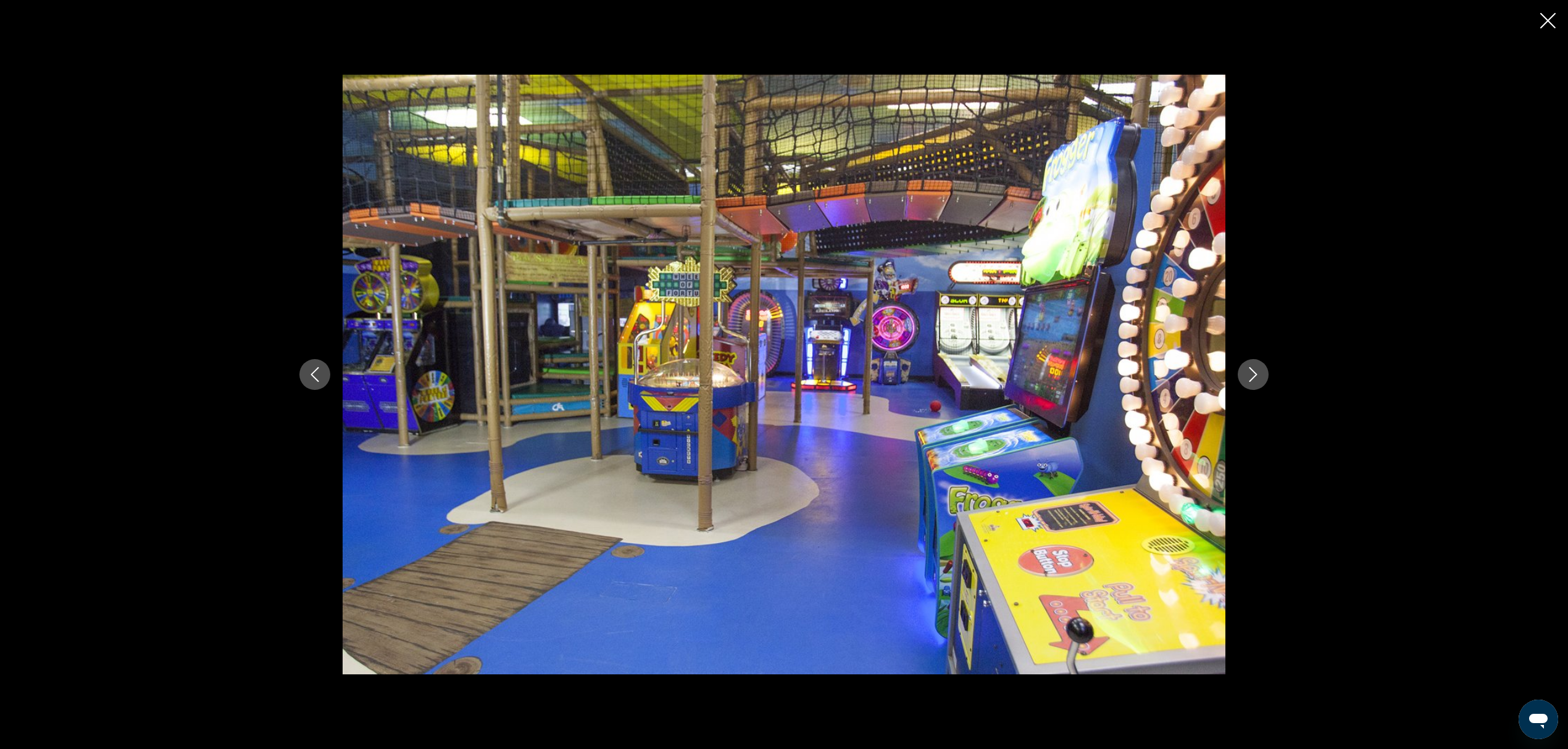
click at [1076, 373] on button "Next image" at bounding box center [1253, 374] width 31 height 31
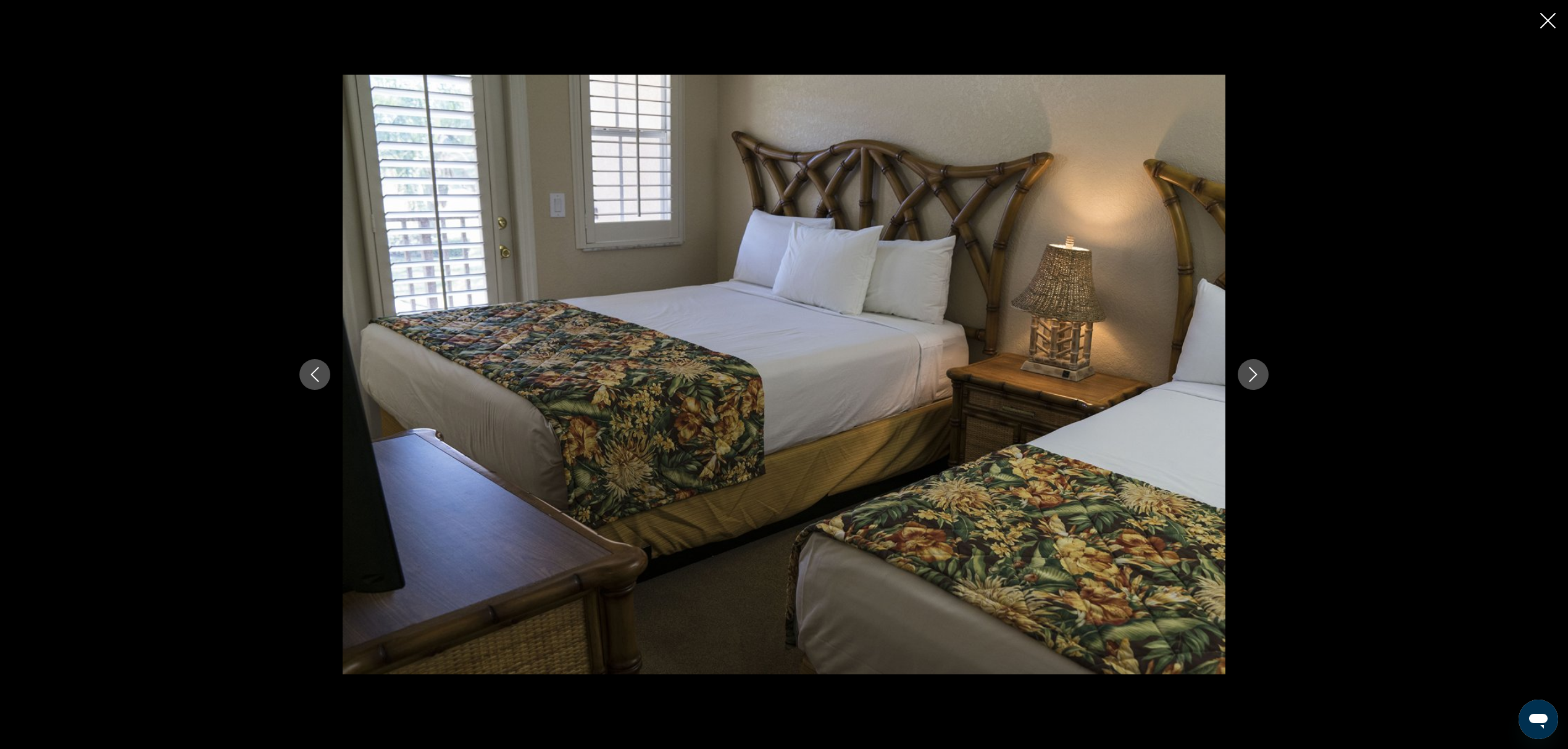
click at [1076, 373] on button "Next image" at bounding box center [1253, 374] width 31 height 31
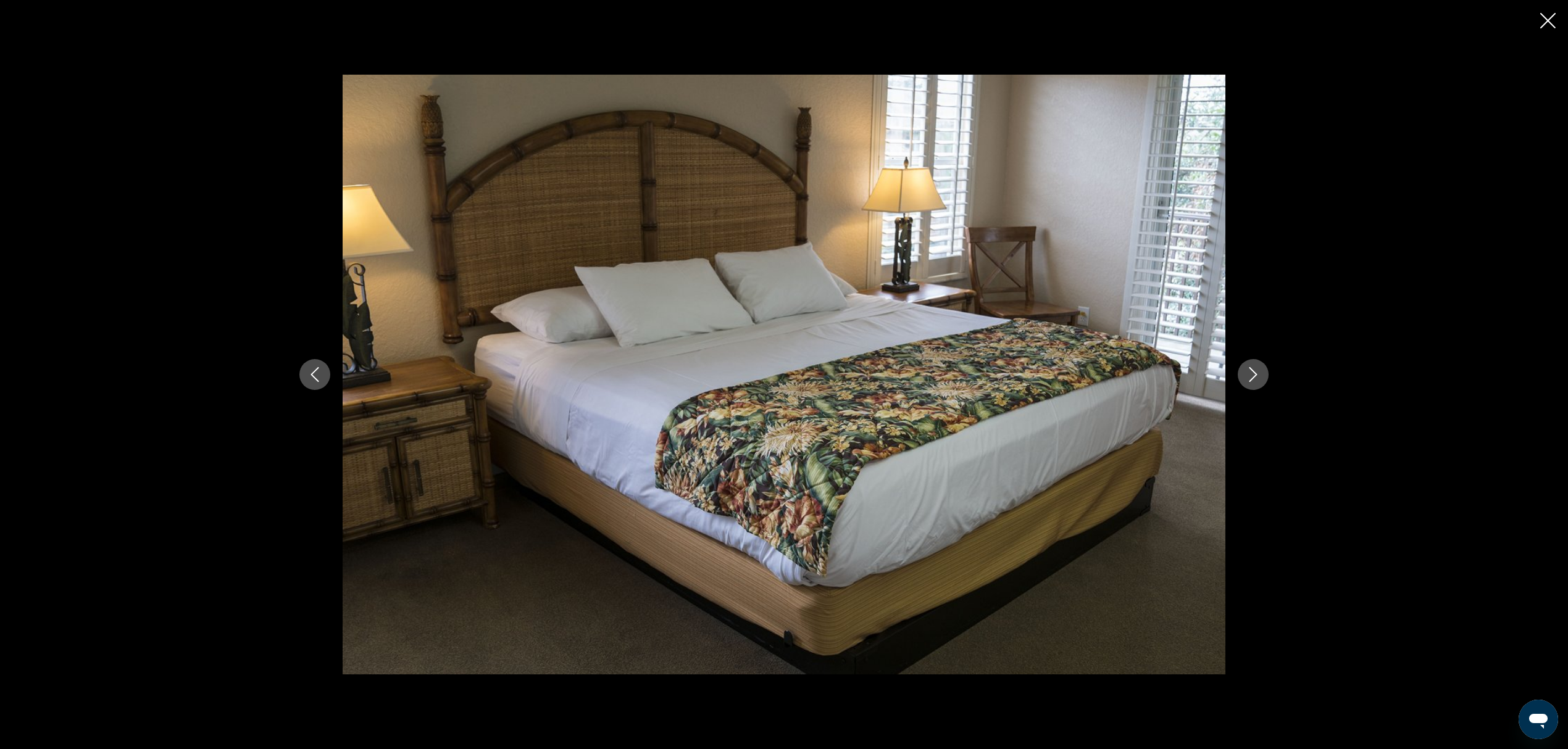
click at [1076, 373] on button "Next image" at bounding box center [1253, 374] width 31 height 31
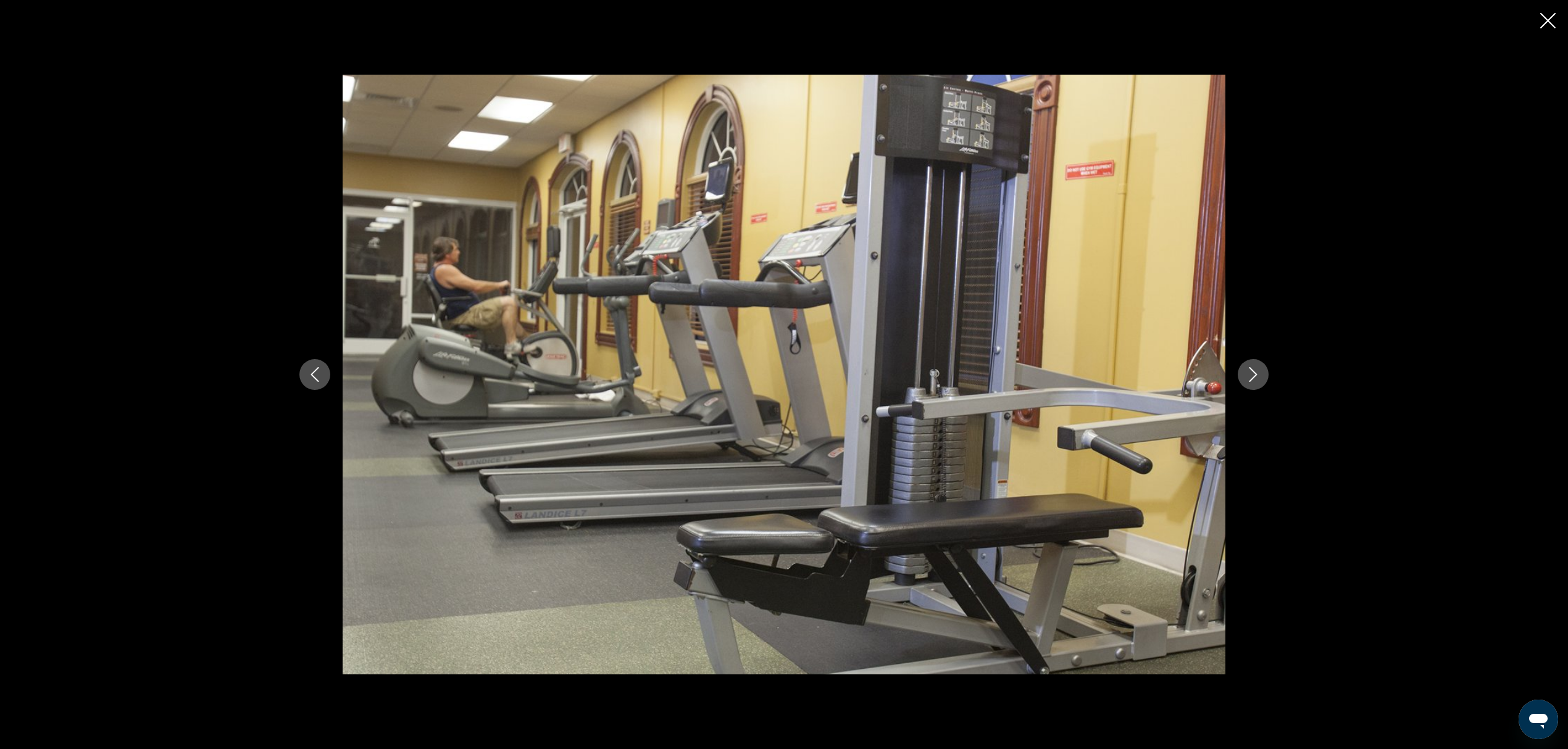
click at [1076, 373] on button "Next image" at bounding box center [1253, 374] width 31 height 31
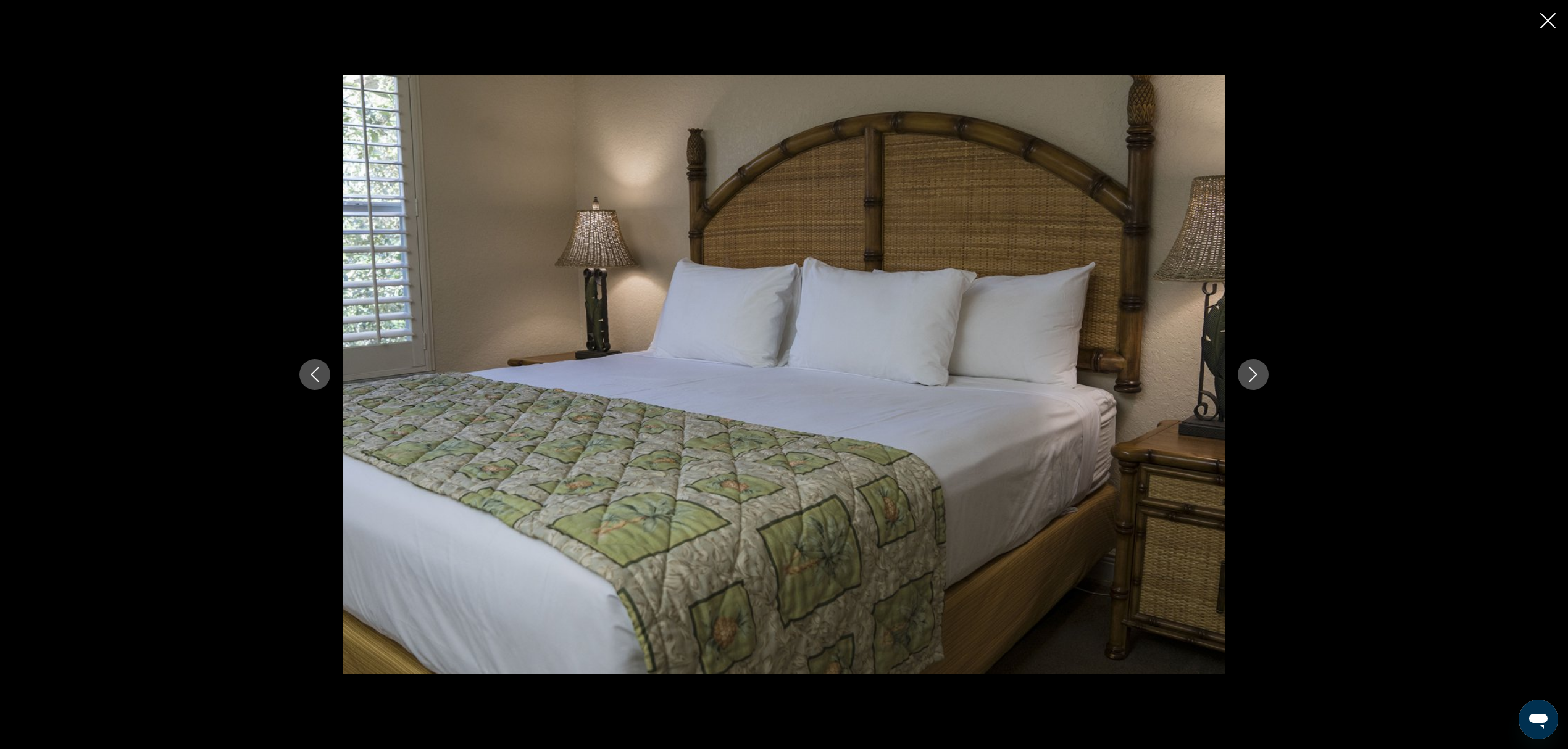
click at [1076, 373] on button "Next image" at bounding box center [1253, 374] width 31 height 31
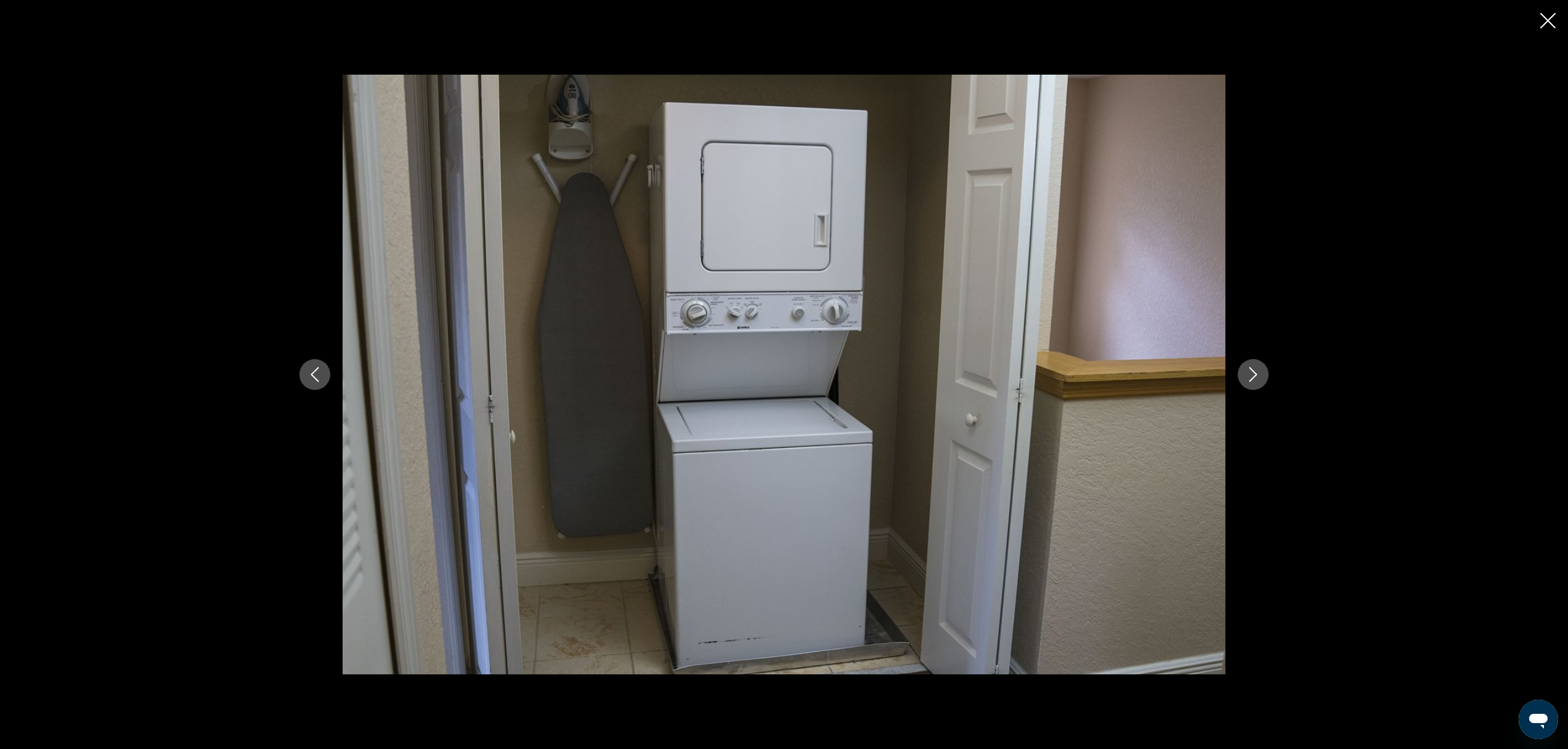
click at [1076, 373] on button "Next image" at bounding box center [1253, 374] width 31 height 31
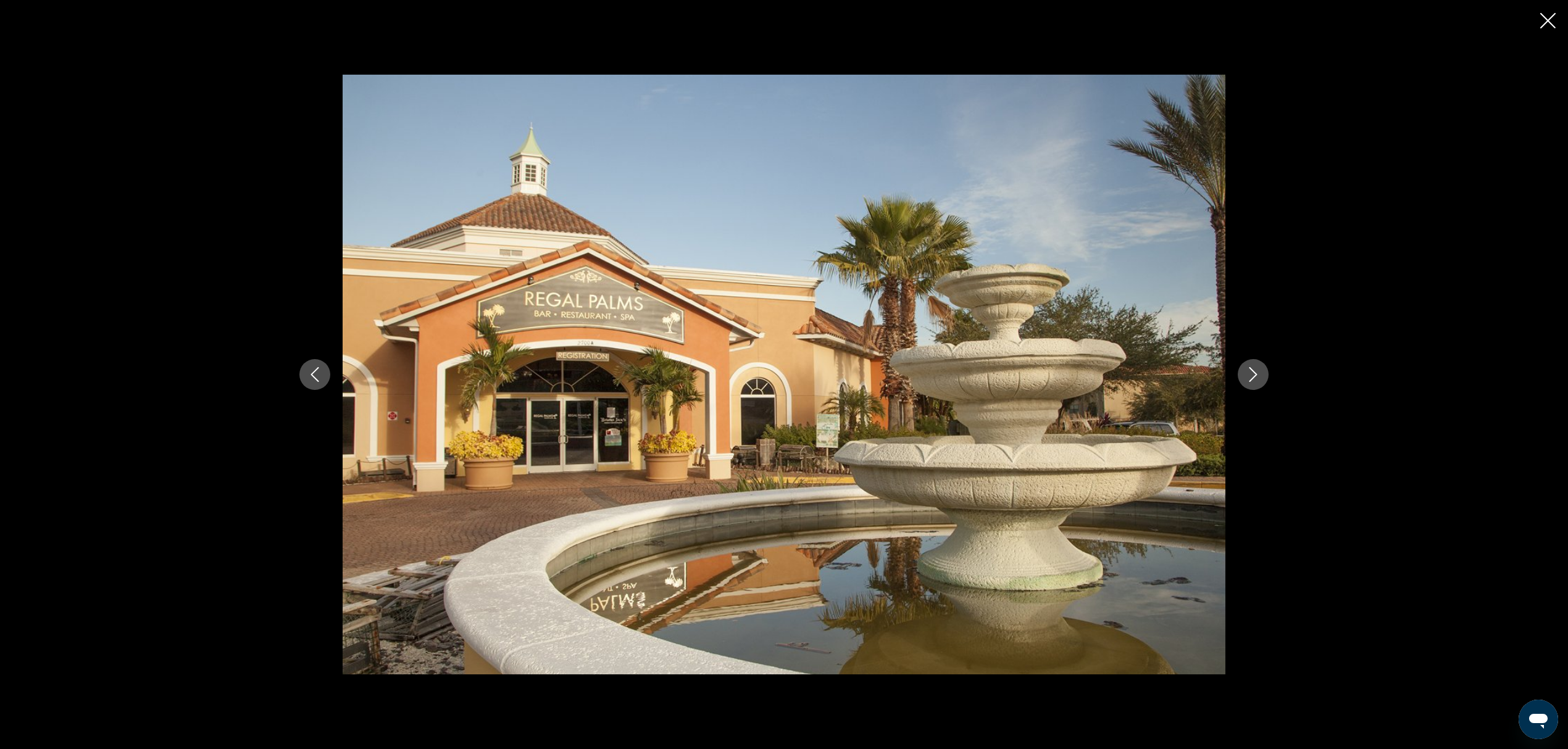
click at [1076, 373] on button "Next image" at bounding box center [1253, 374] width 31 height 31
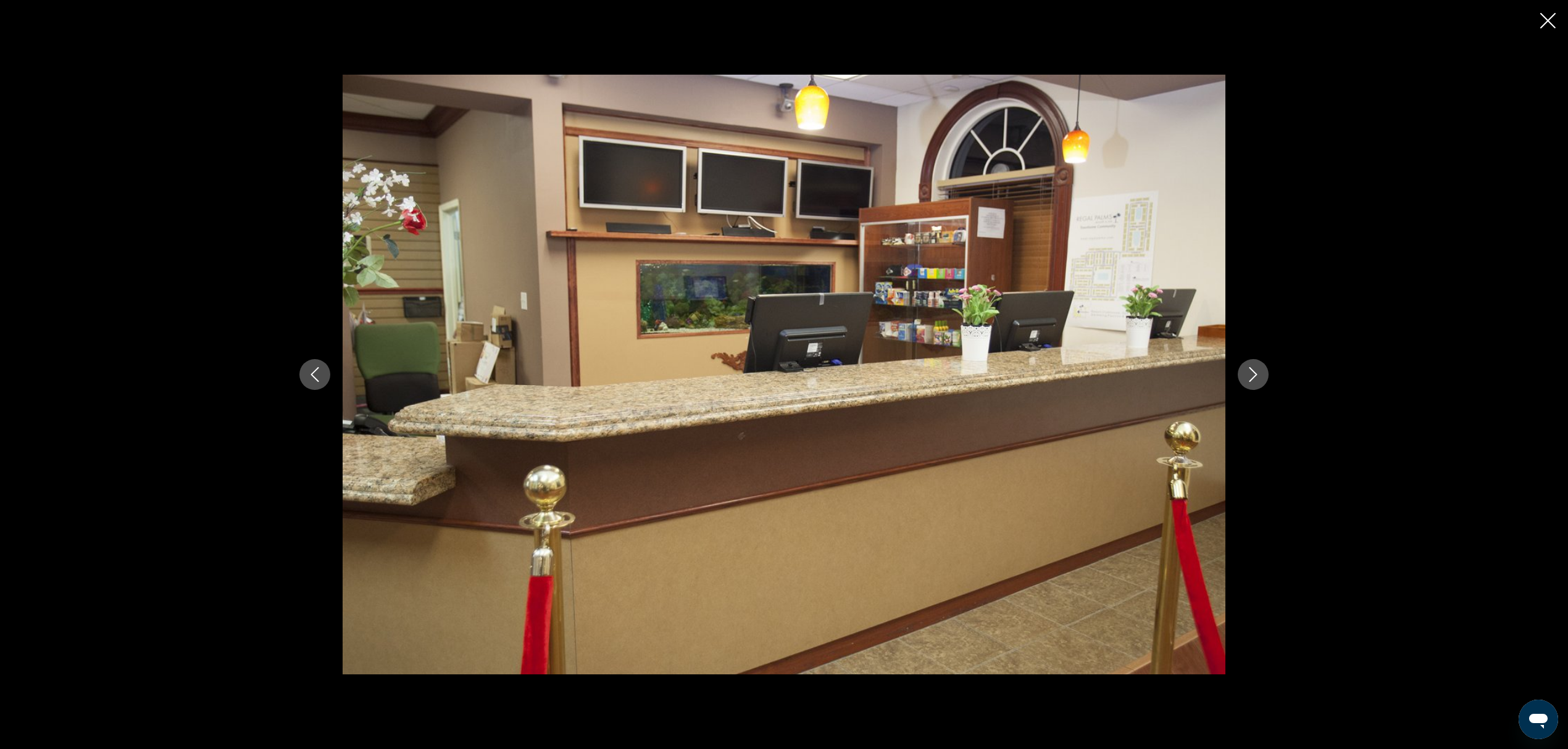
click at [1076, 23] on icon "Close slideshow" at bounding box center [1548, 20] width 15 height 15
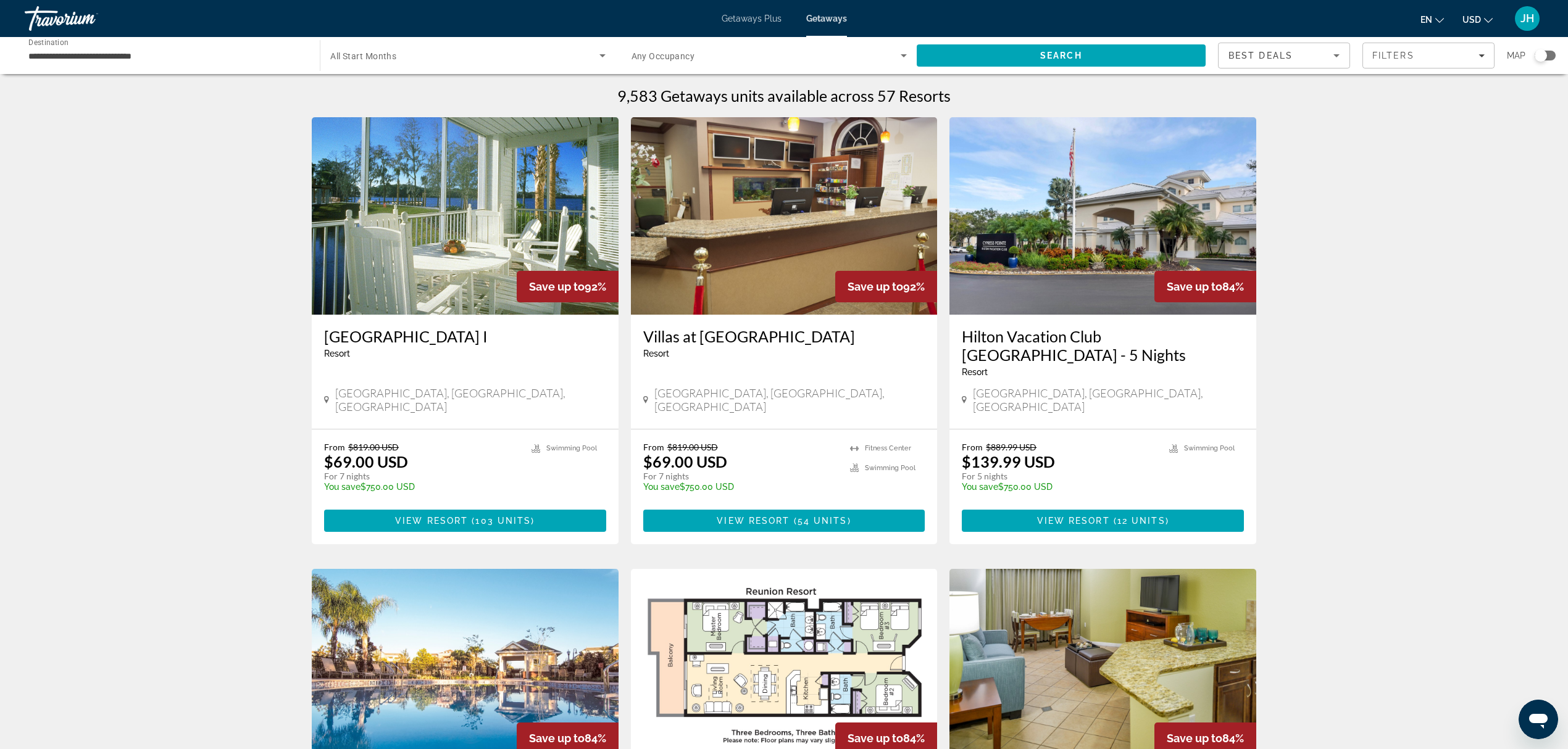
scroll to position [82, 0]
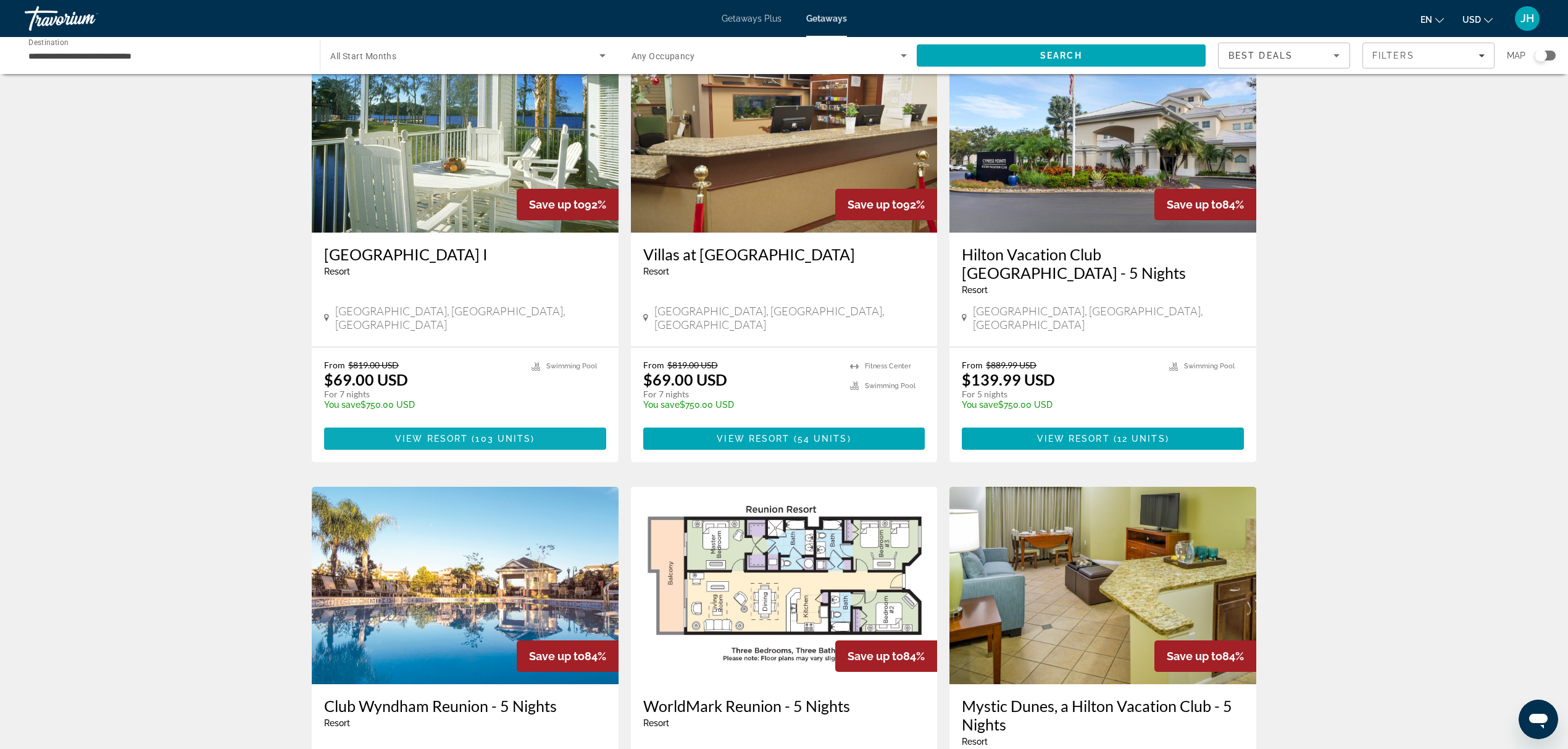
click at [371, 424] on span "Main content" at bounding box center [465, 439] width 282 height 29
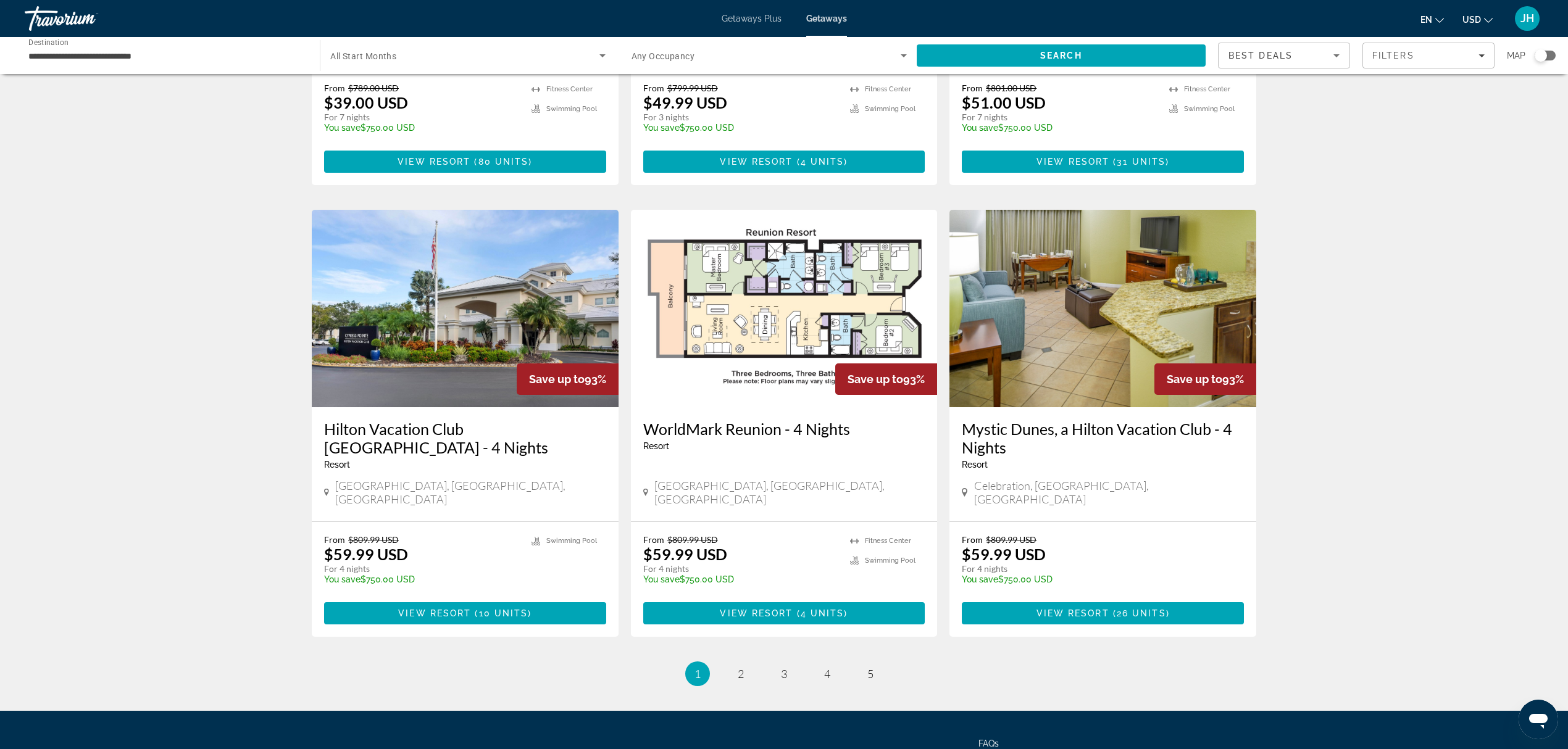
scroll to position [1303, 0]
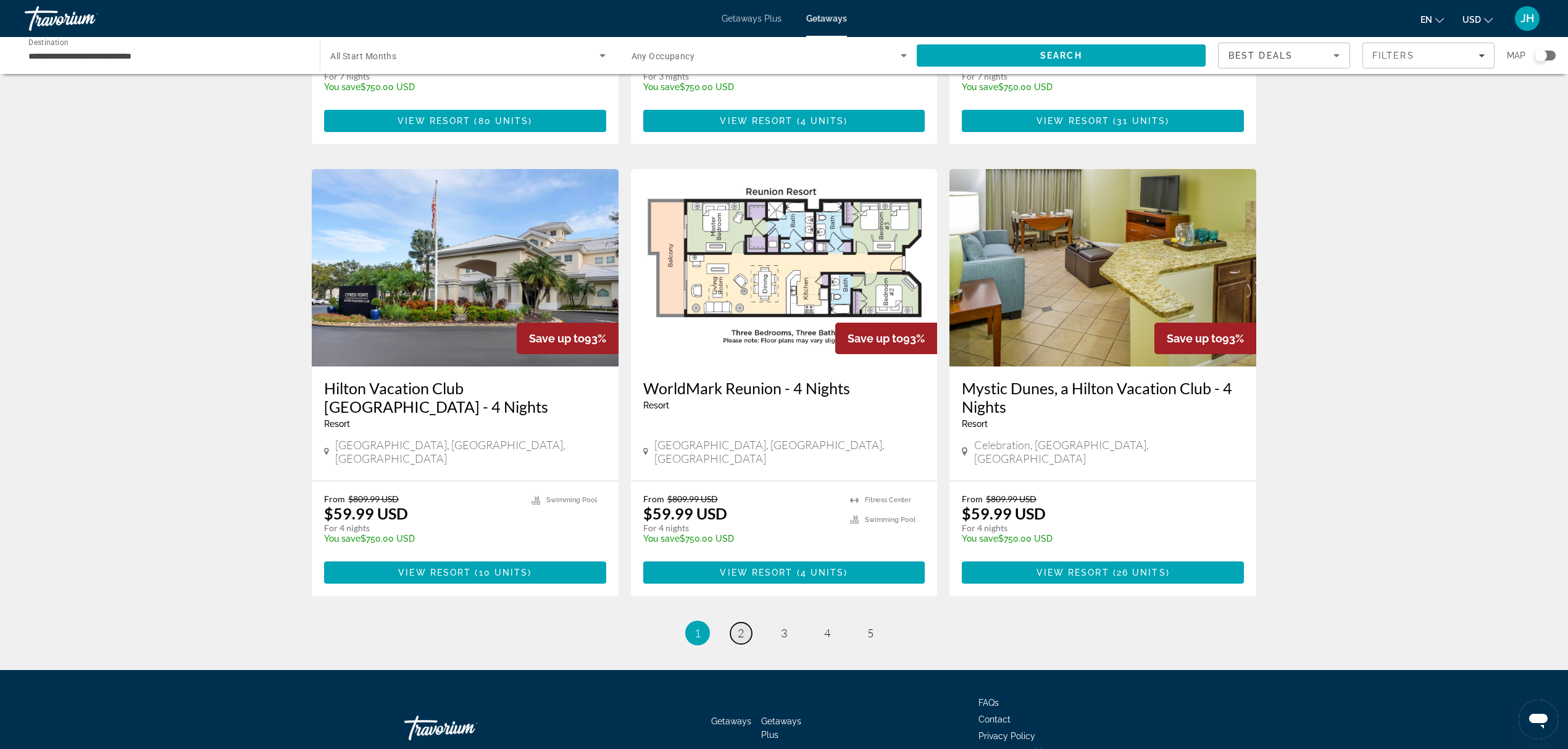
click at [736, 510] on link "page 2" at bounding box center [741, 633] width 22 height 22
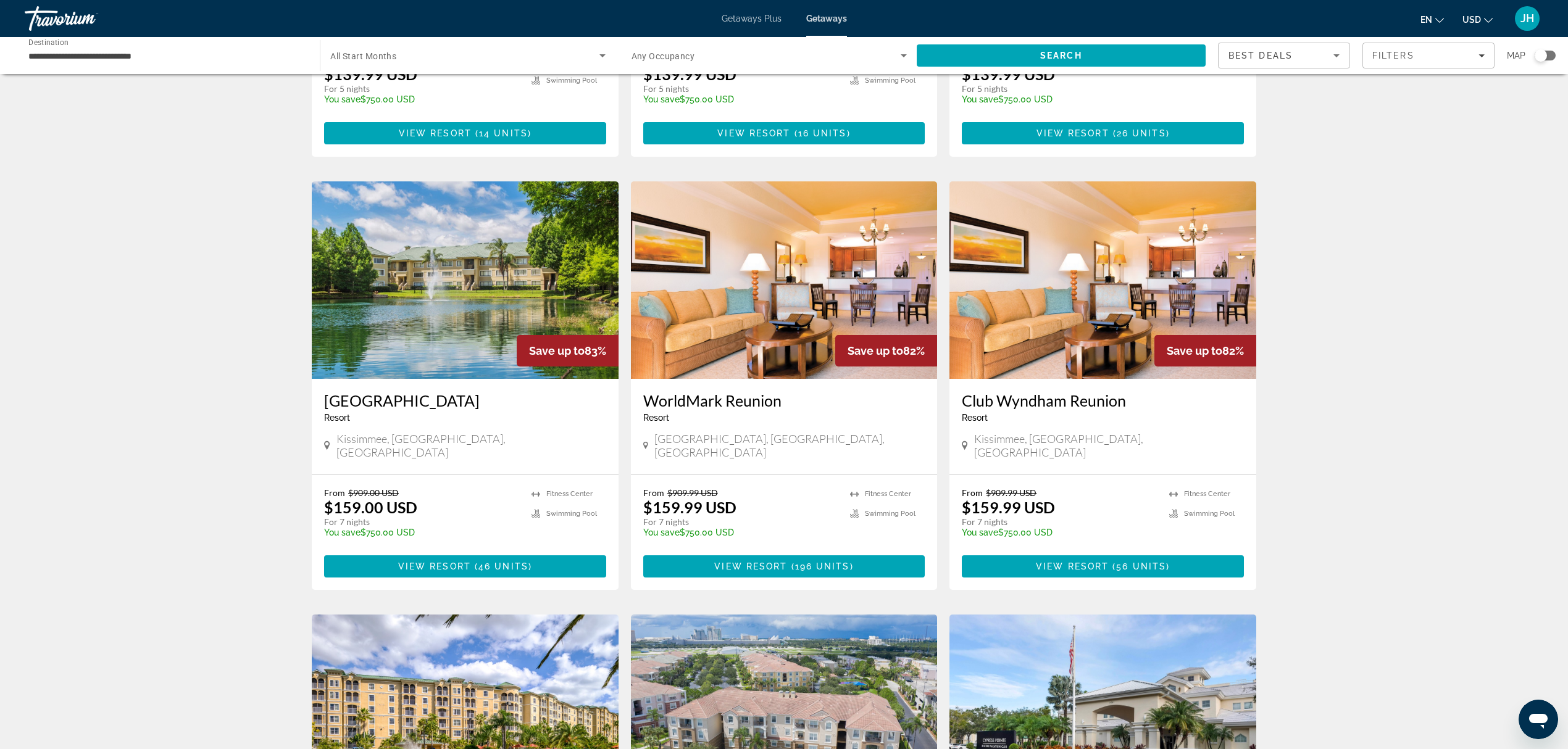
scroll to position [823, 0]
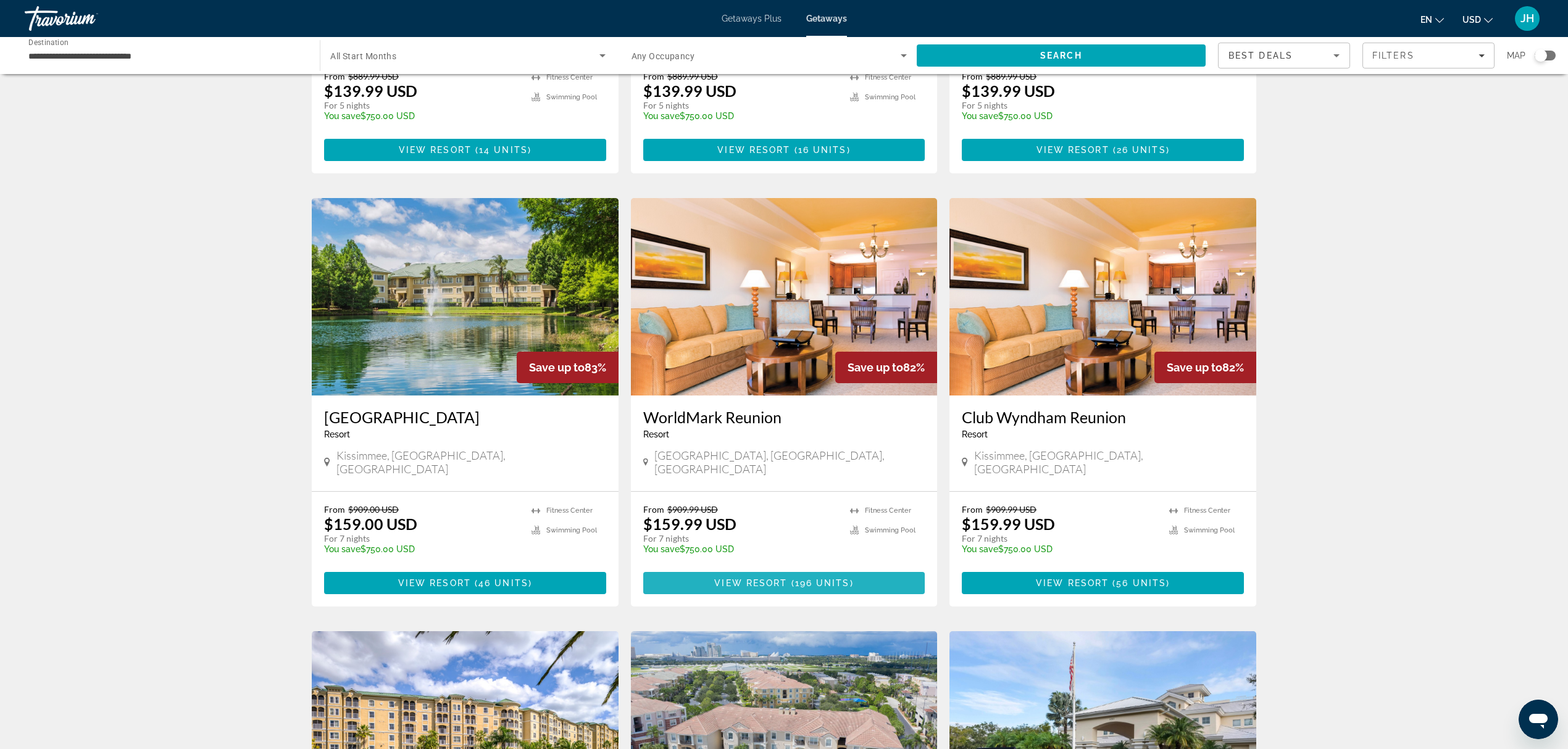
click at [753, 510] on span "Main content" at bounding box center [785, 583] width 282 height 29
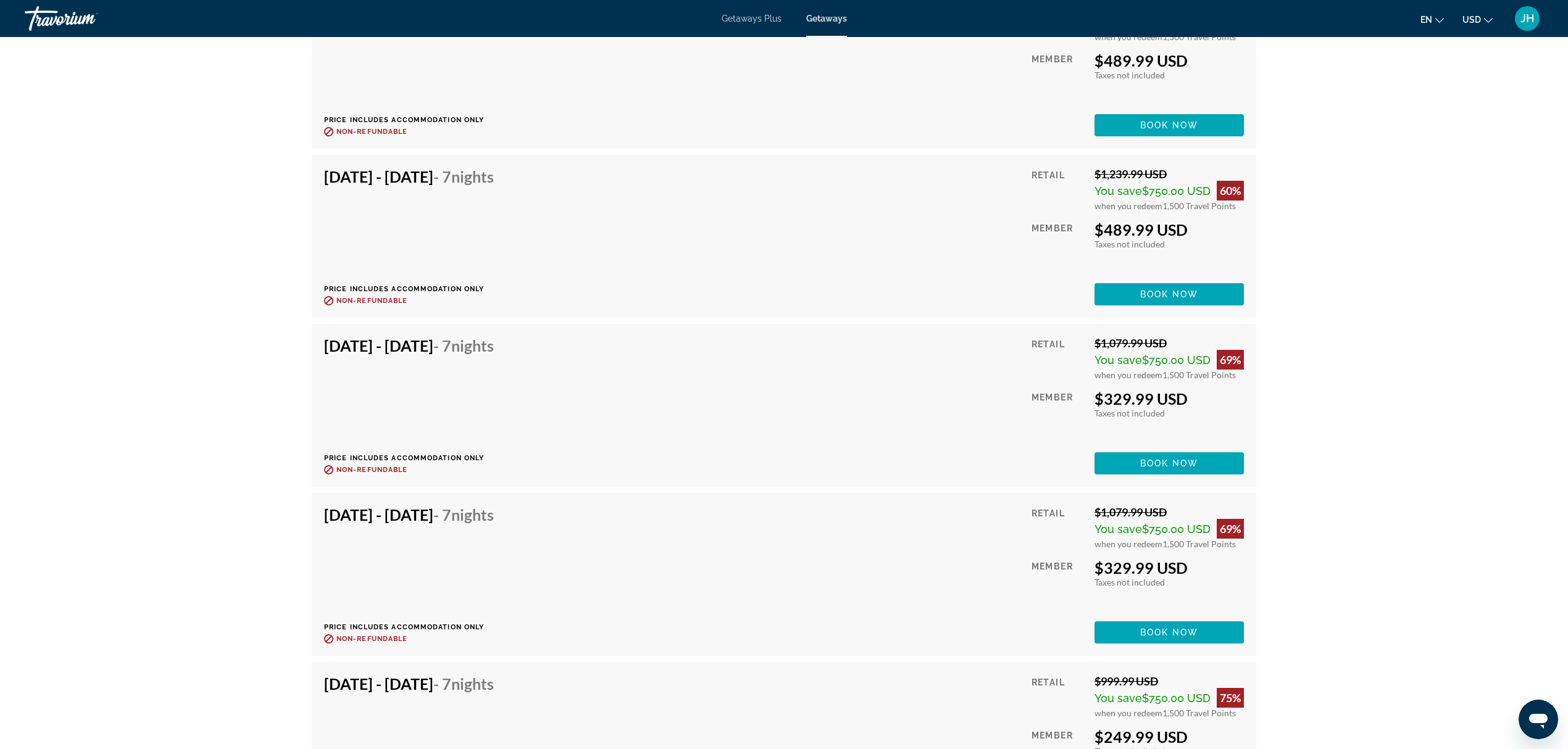
scroll to position [5673, 0]
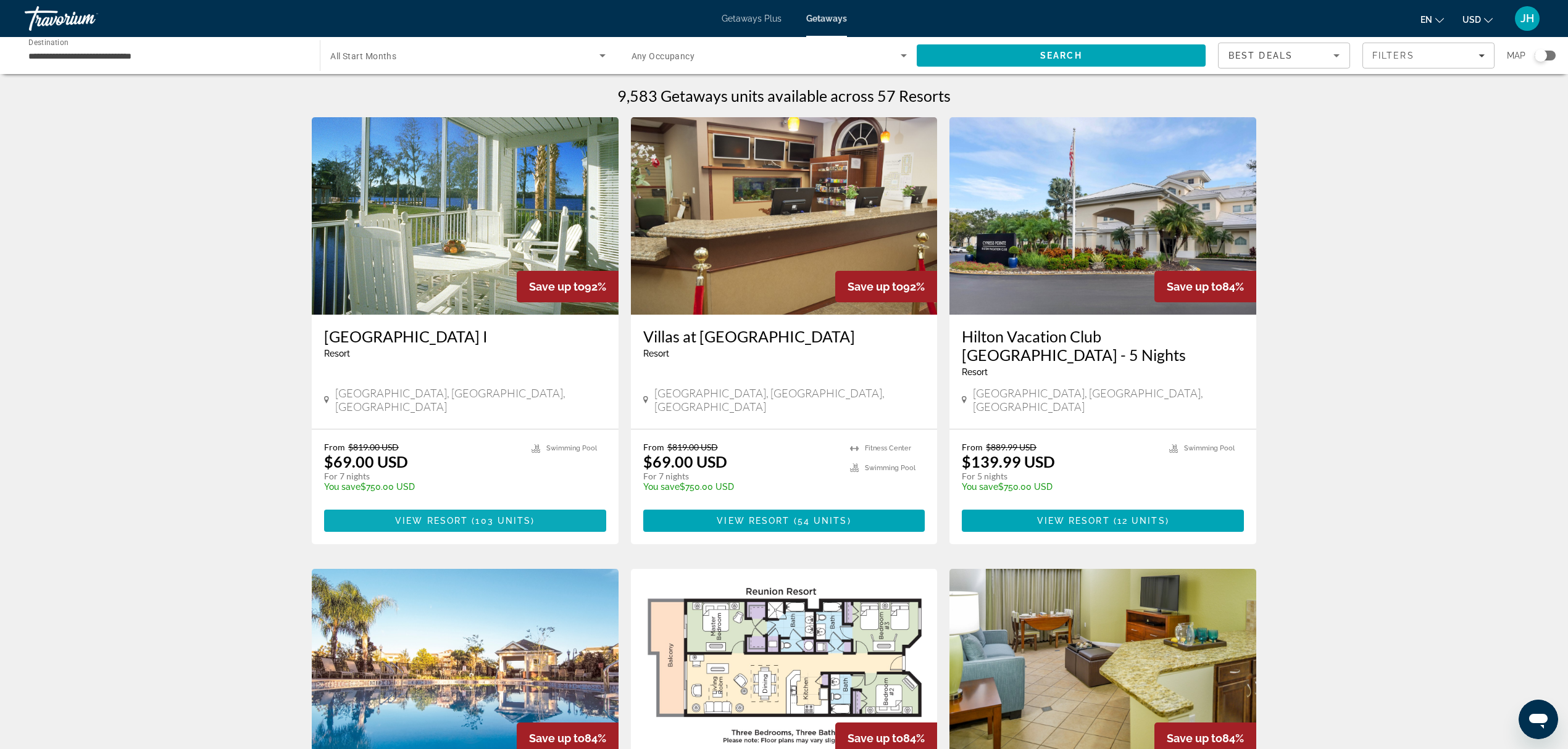
click at [472, 510] on span "( 103 units )" at bounding box center [502, 520] width 66 height 10
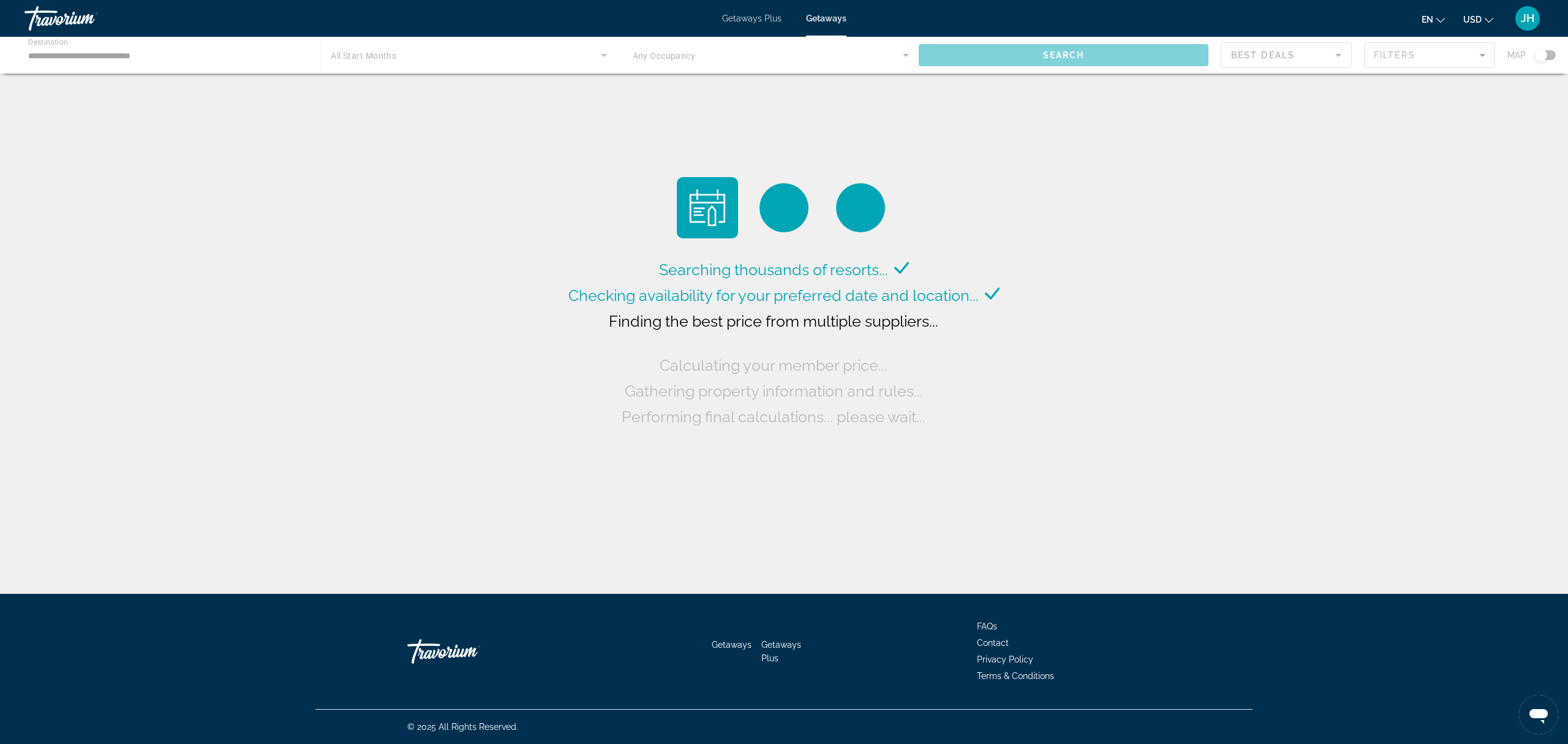
click at [1068, 22] on span "JH" at bounding box center [1528, 18] width 13 height 12
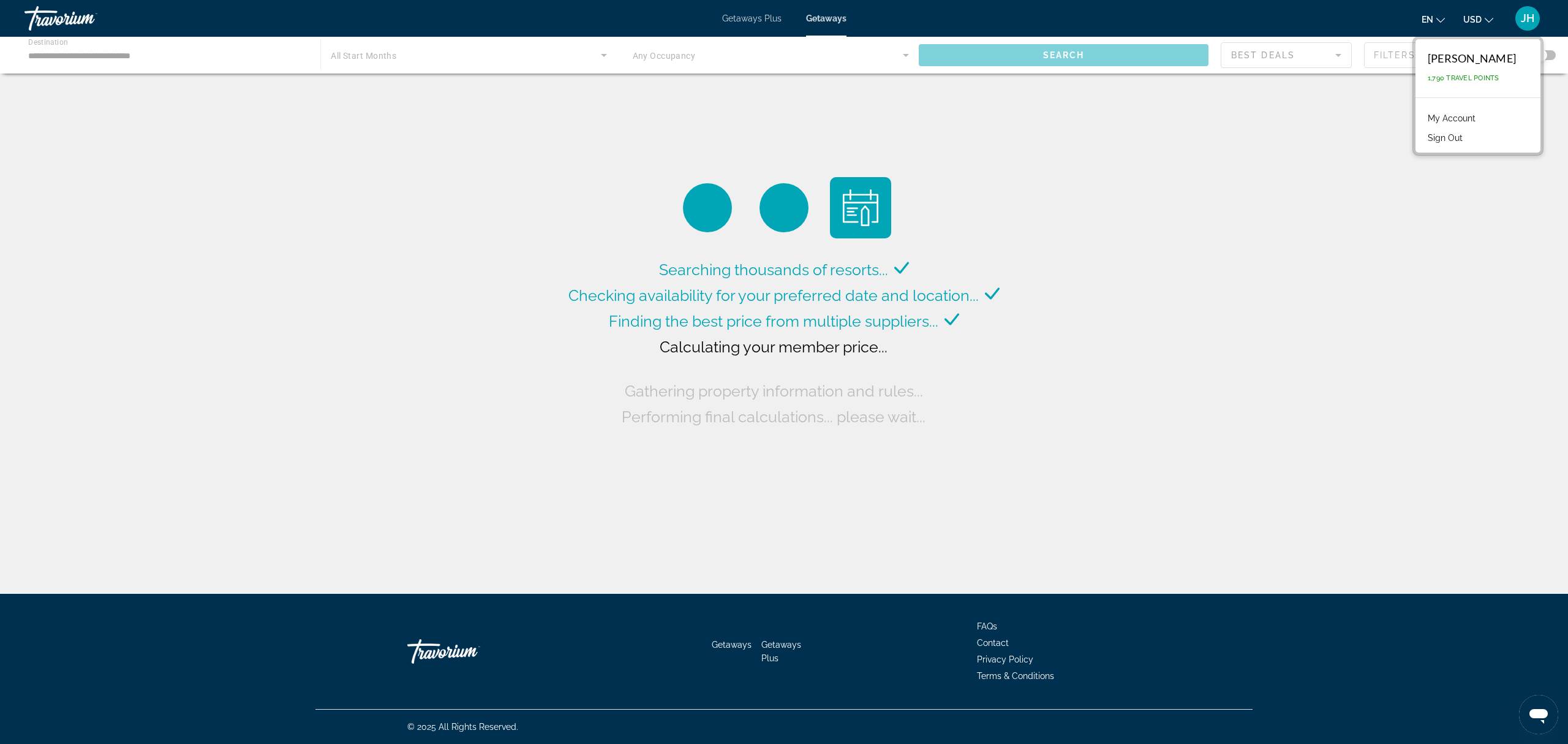
click at [1068, 120] on div "Searching thousands of resorts... Checking availability for your preferred date…" at bounding box center [784, 300] width 1568 height 600
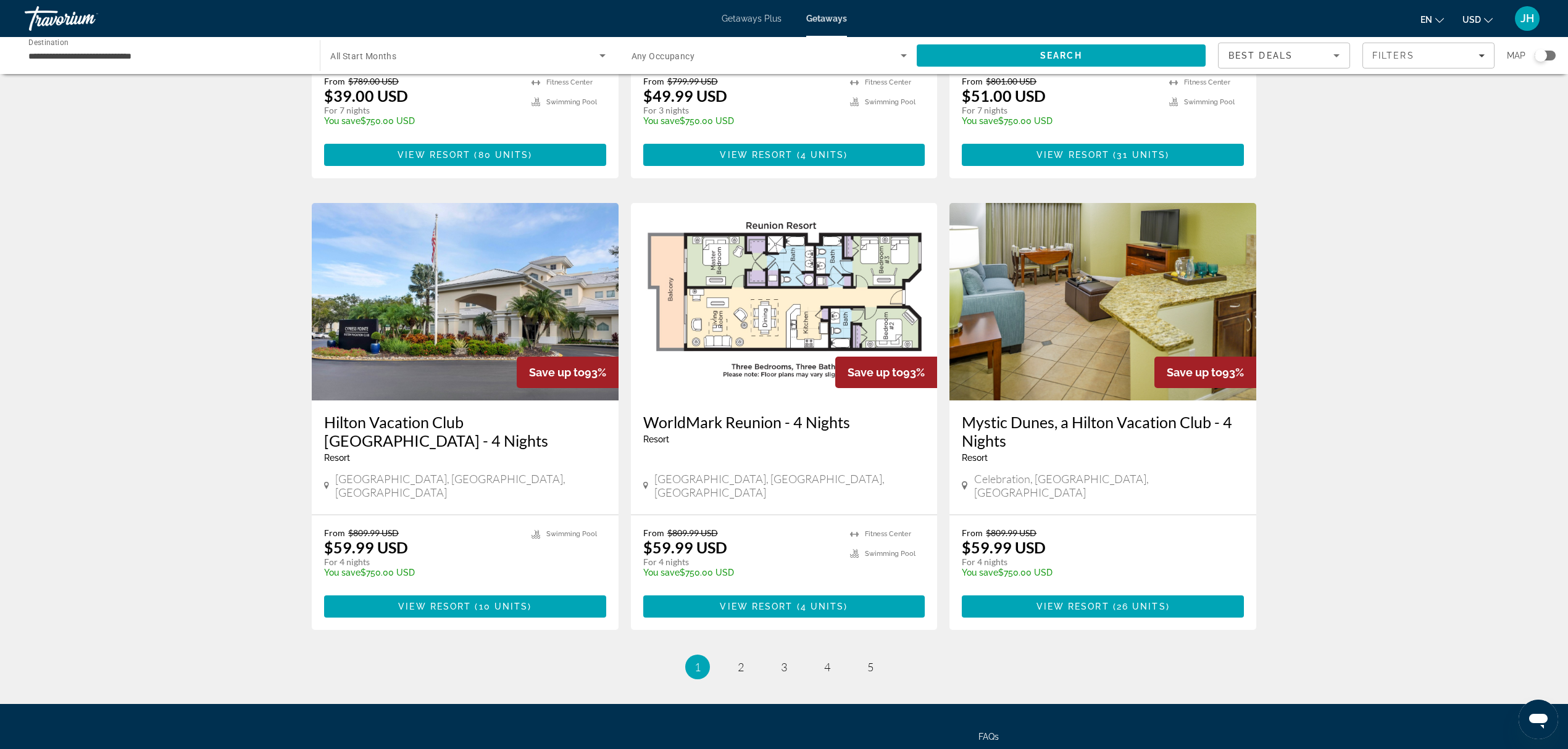
scroll to position [1303, 0]
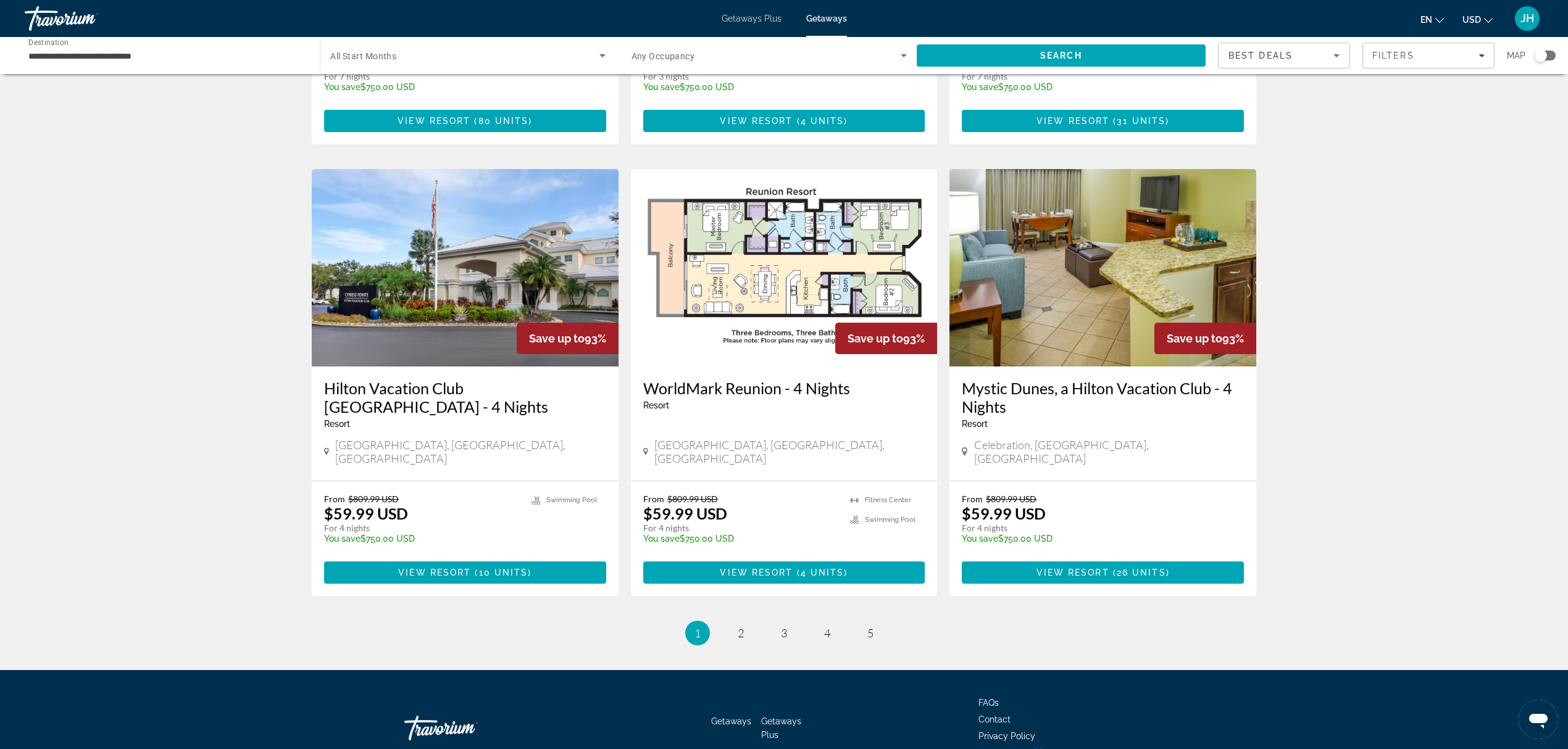
click at [468, 49] on span "Search widget" at bounding box center [465, 56] width 269 height 15
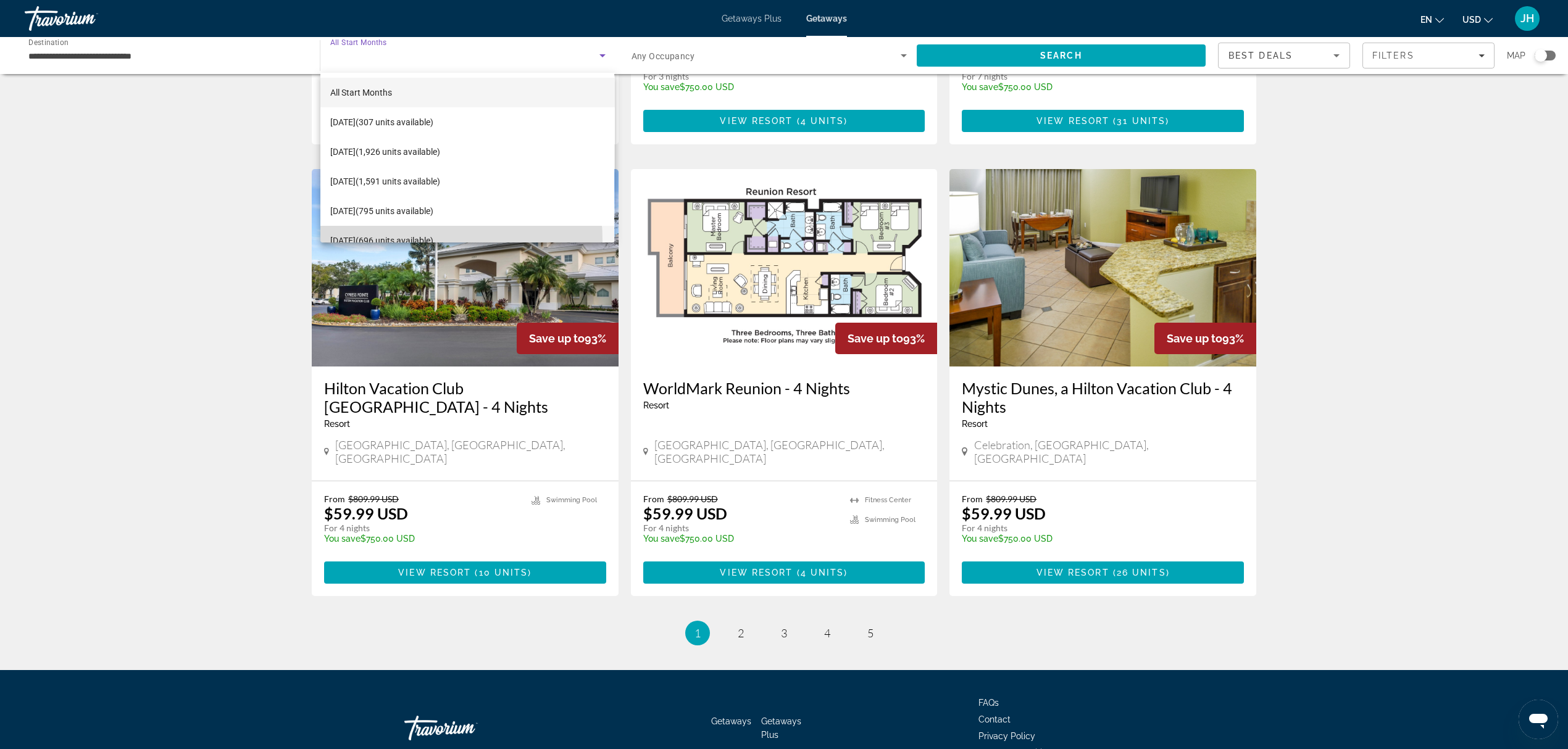
click at [384, 241] on span "[DATE] (696 units available)" at bounding box center [381, 241] width 103 height 15
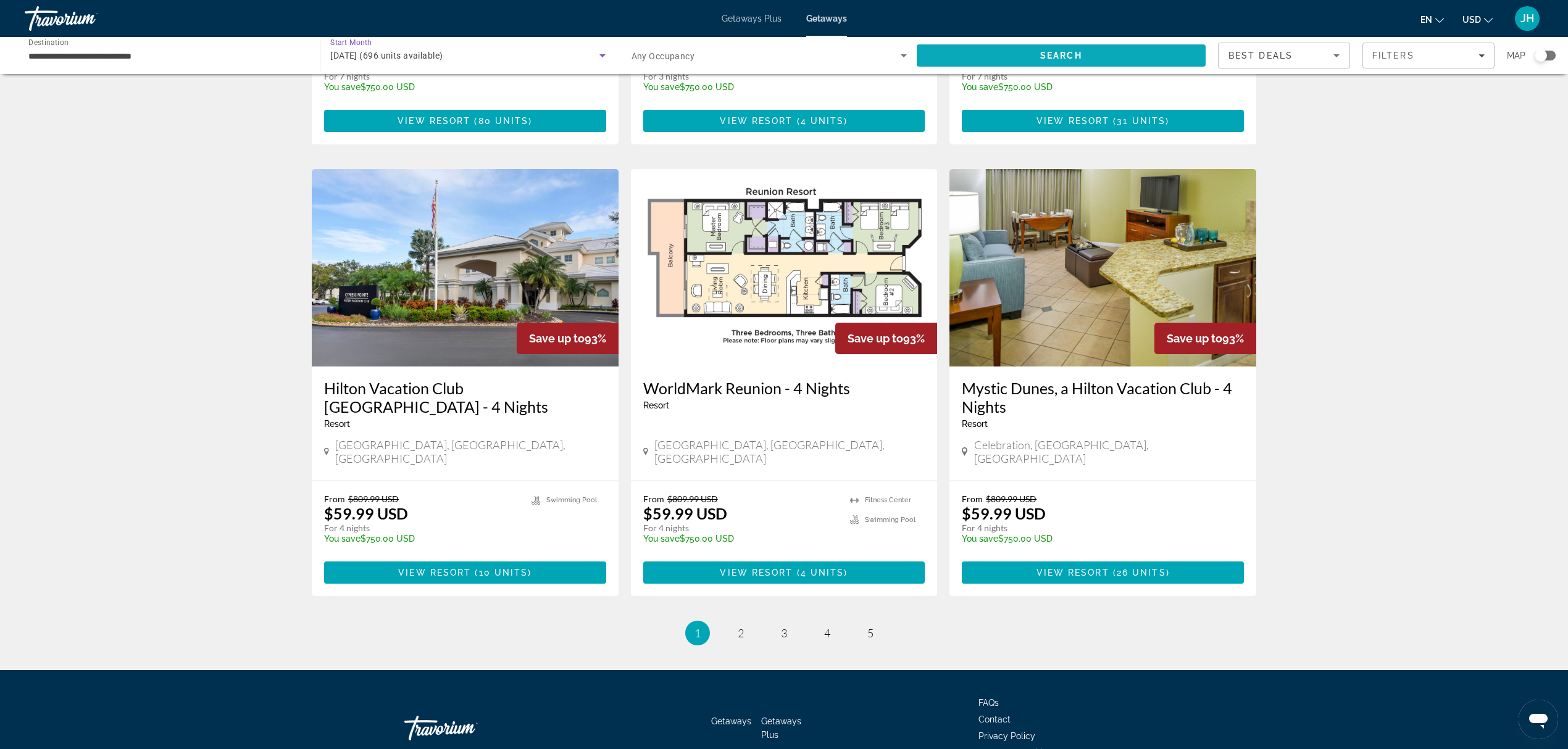
click at [1073, 59] on span "Search" at bounding box center [1061, 55] width 42 height 10
